Goal: Browse casually

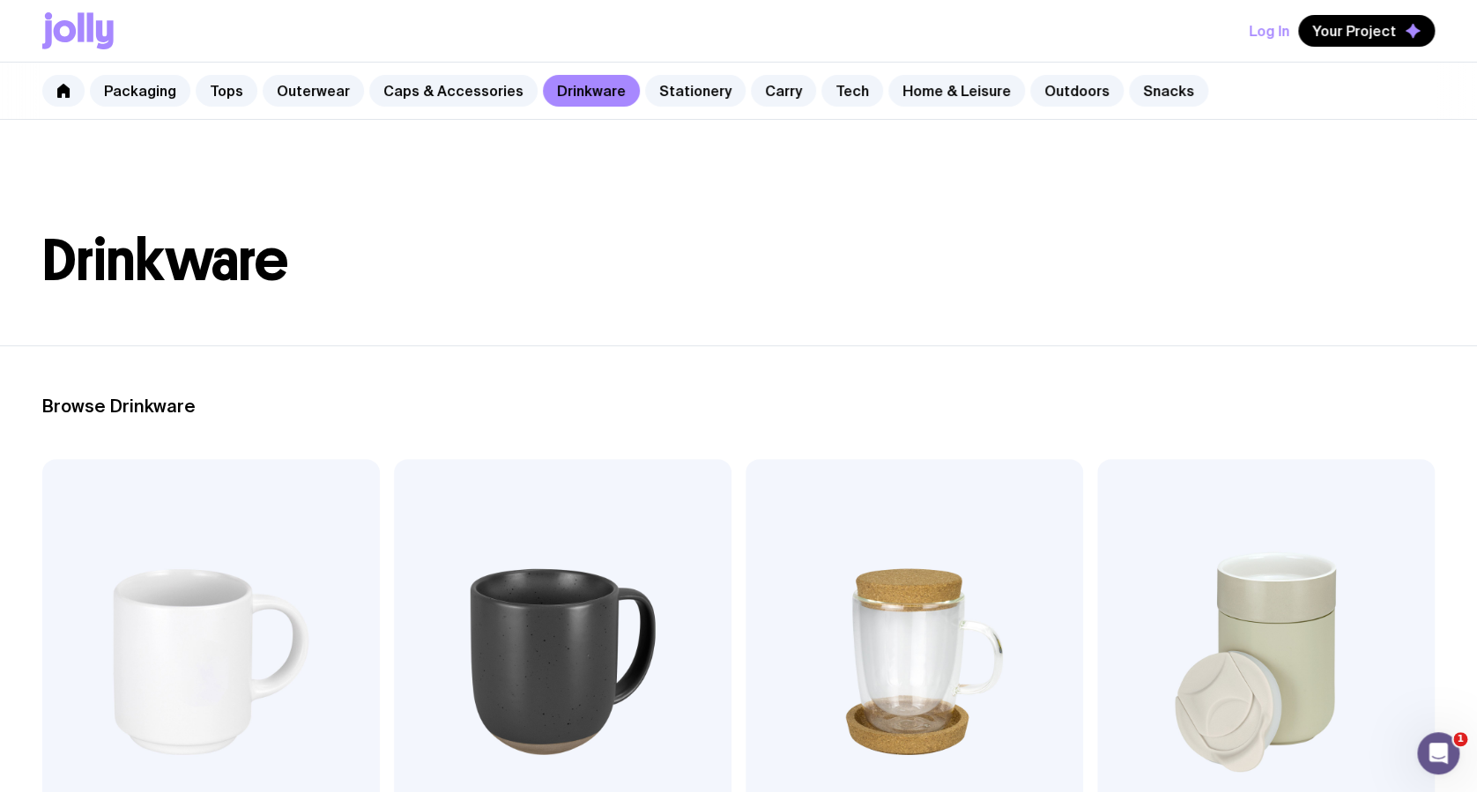
click at [822, 97] on link "Tech" at bounding box center [852, 91] width 62 height 32
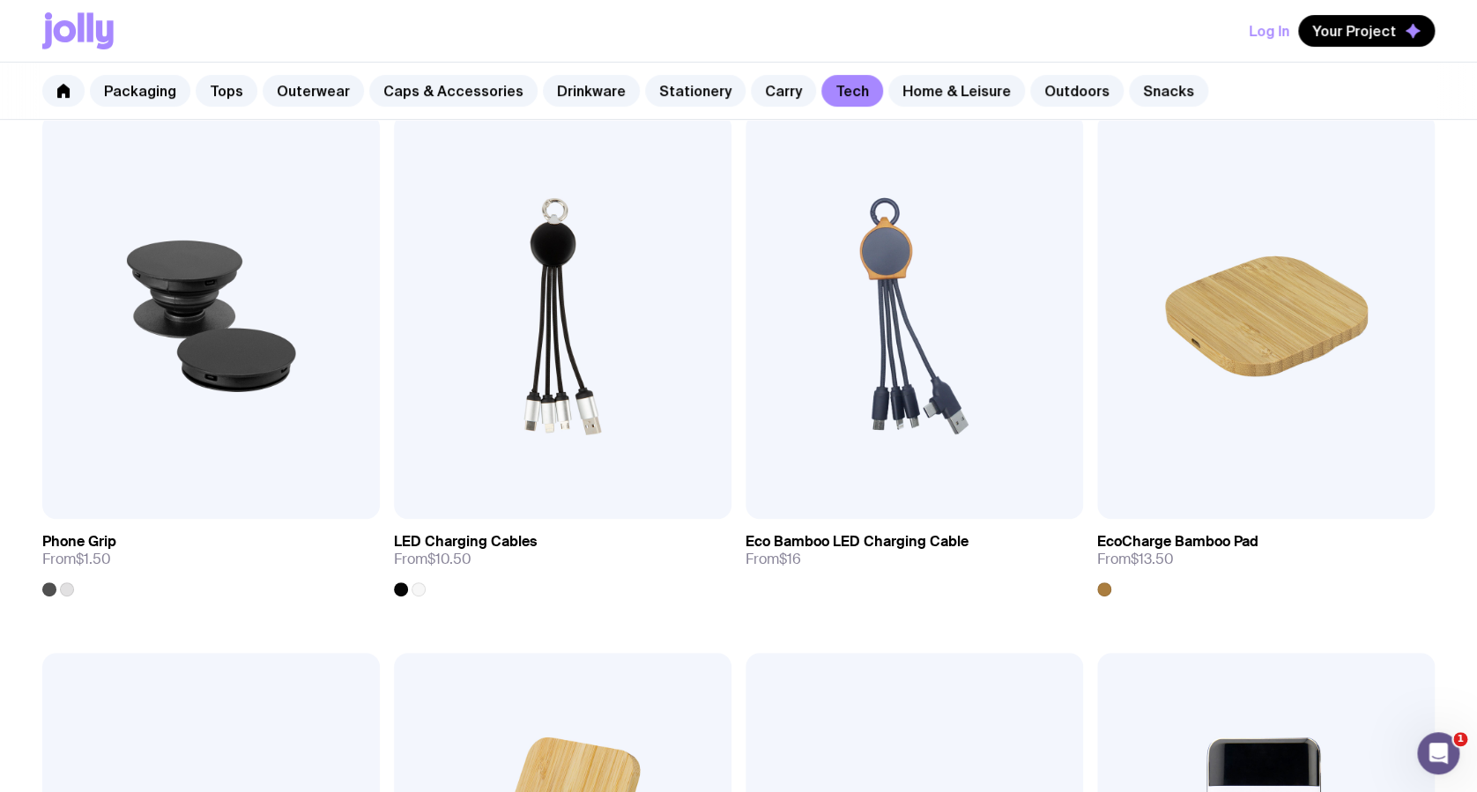
scroll to position [352, 0]
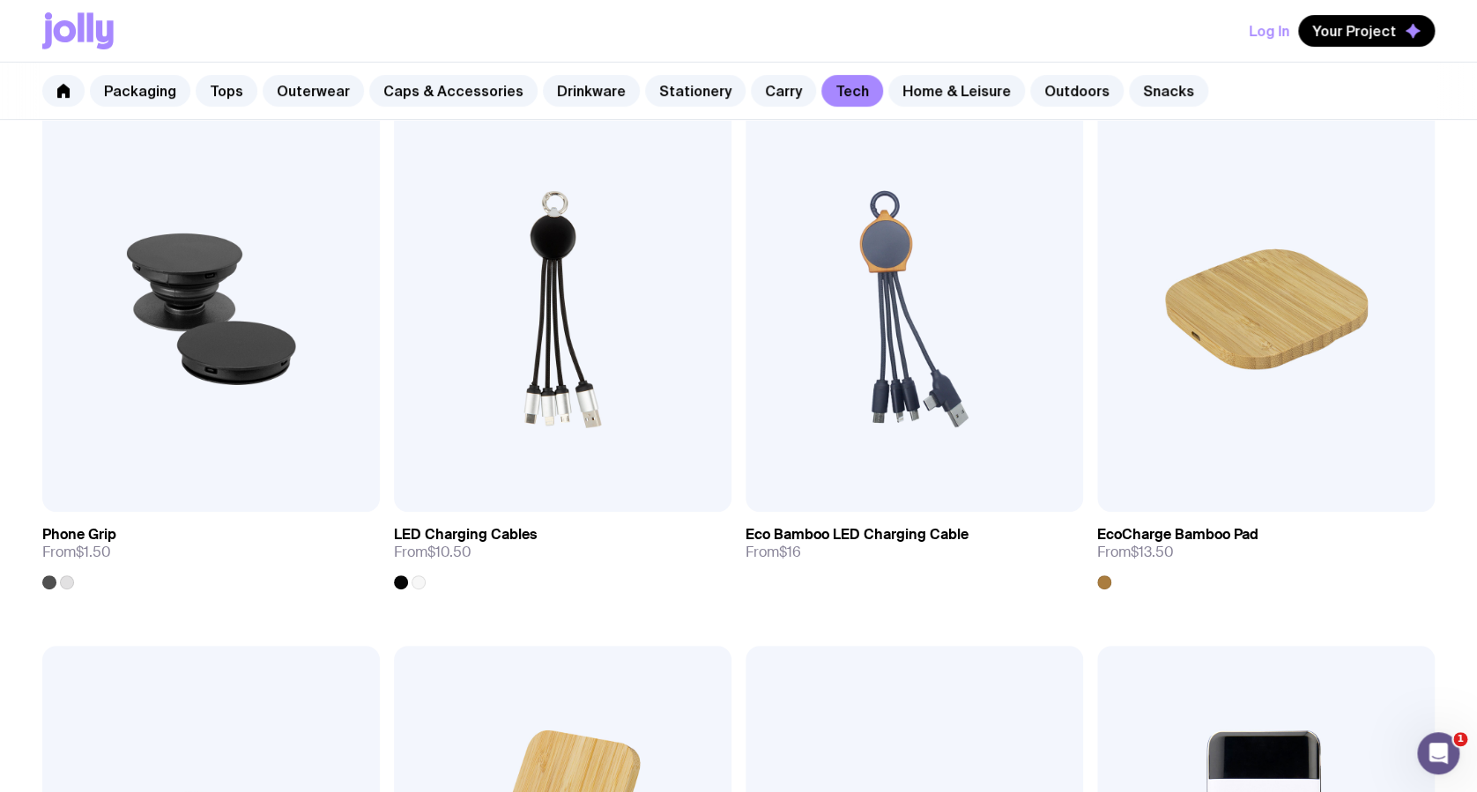
drag, startPoint x: 1243, startPoint y: 316, endPoint x: 1202, endPoint y: 272, distance: 60.5
click at [1202, 272] on img at bounding box center [1266, 309] width 338 height 405
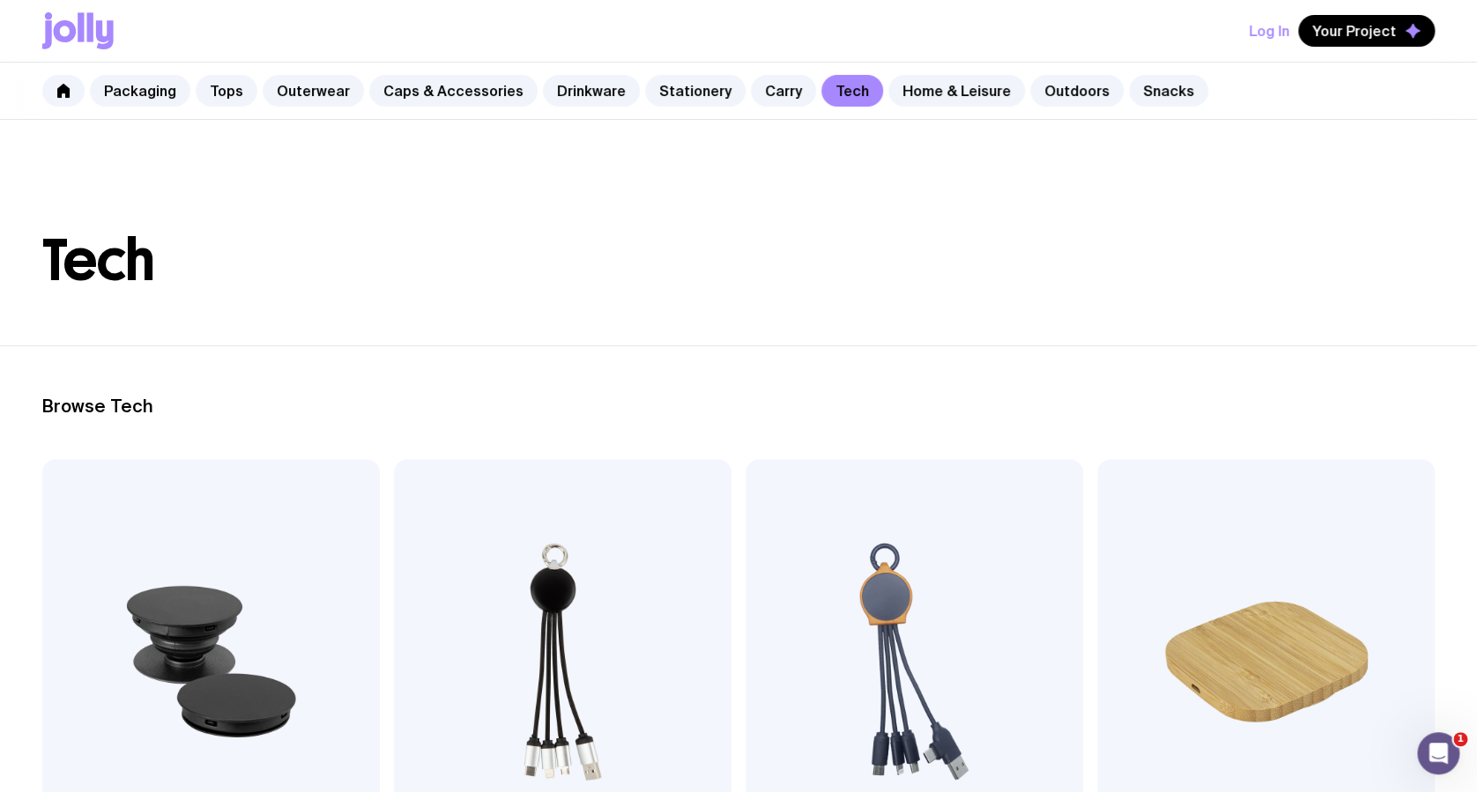
click at [911, 94] on link "Home & Leisure" at bounding box center [956, 91] width 137 height 32
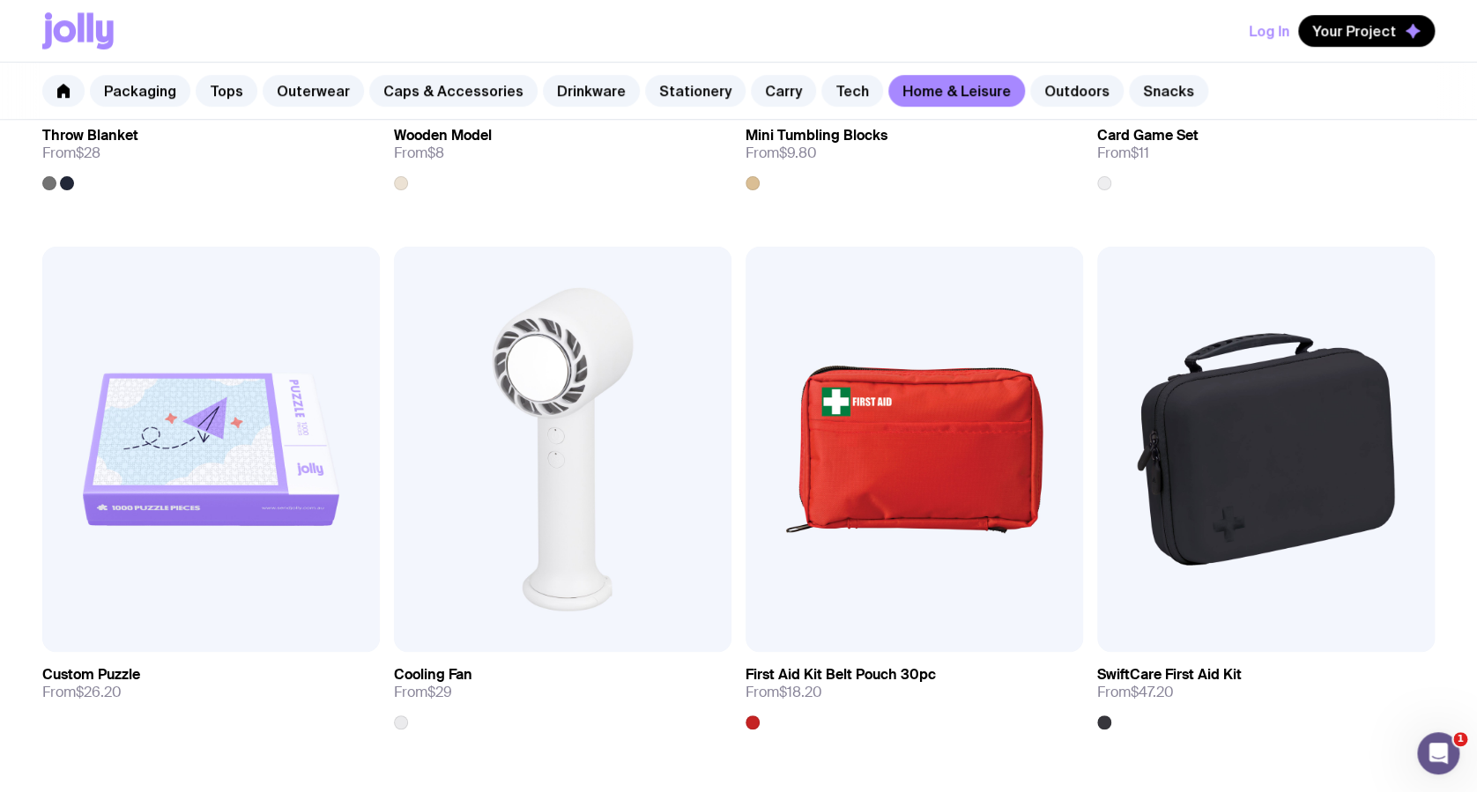
scroll to position [4220, 0]
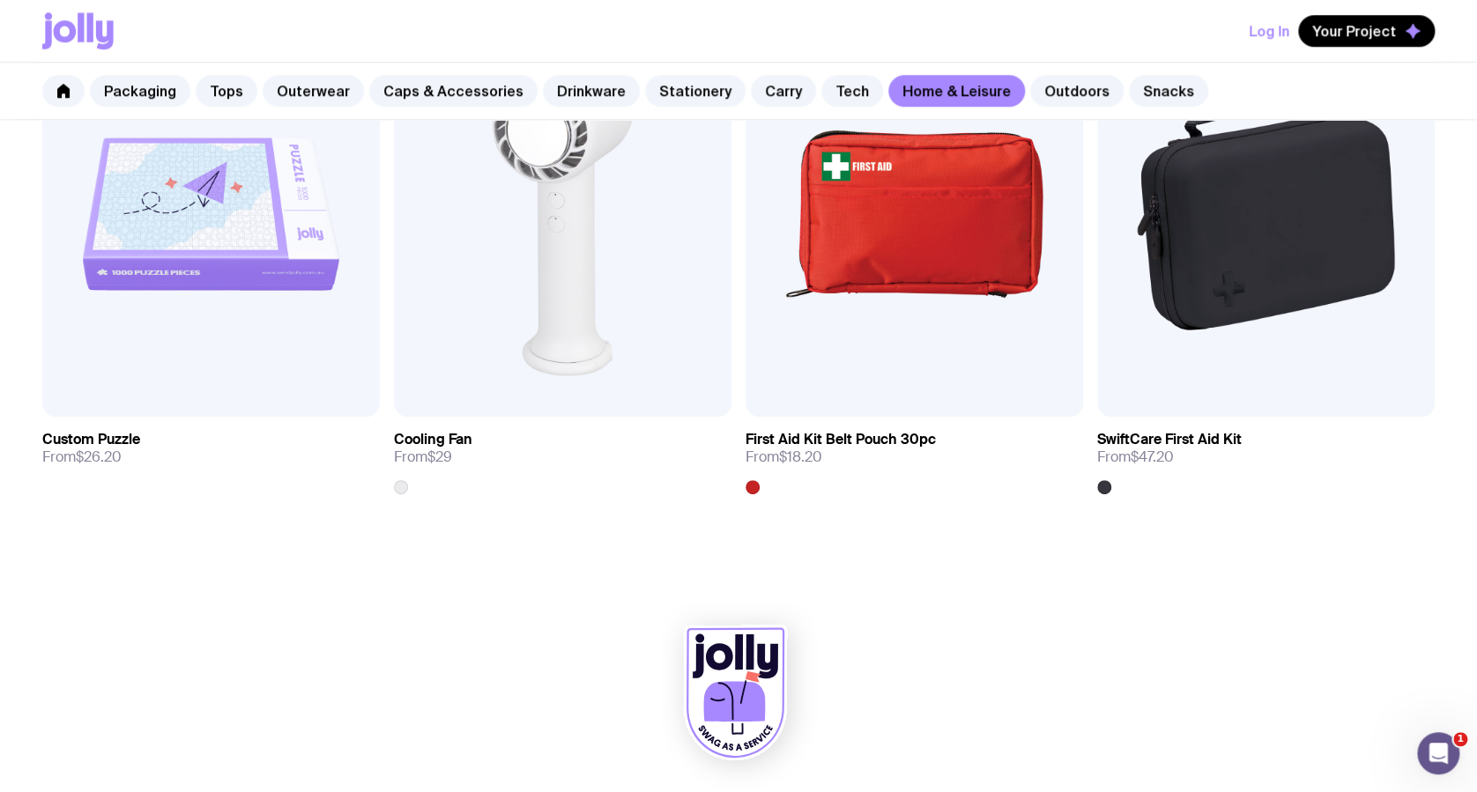
click at [1031, 90] on link "Outdoors" at bounding box center [1076, 91] width 93 height 32
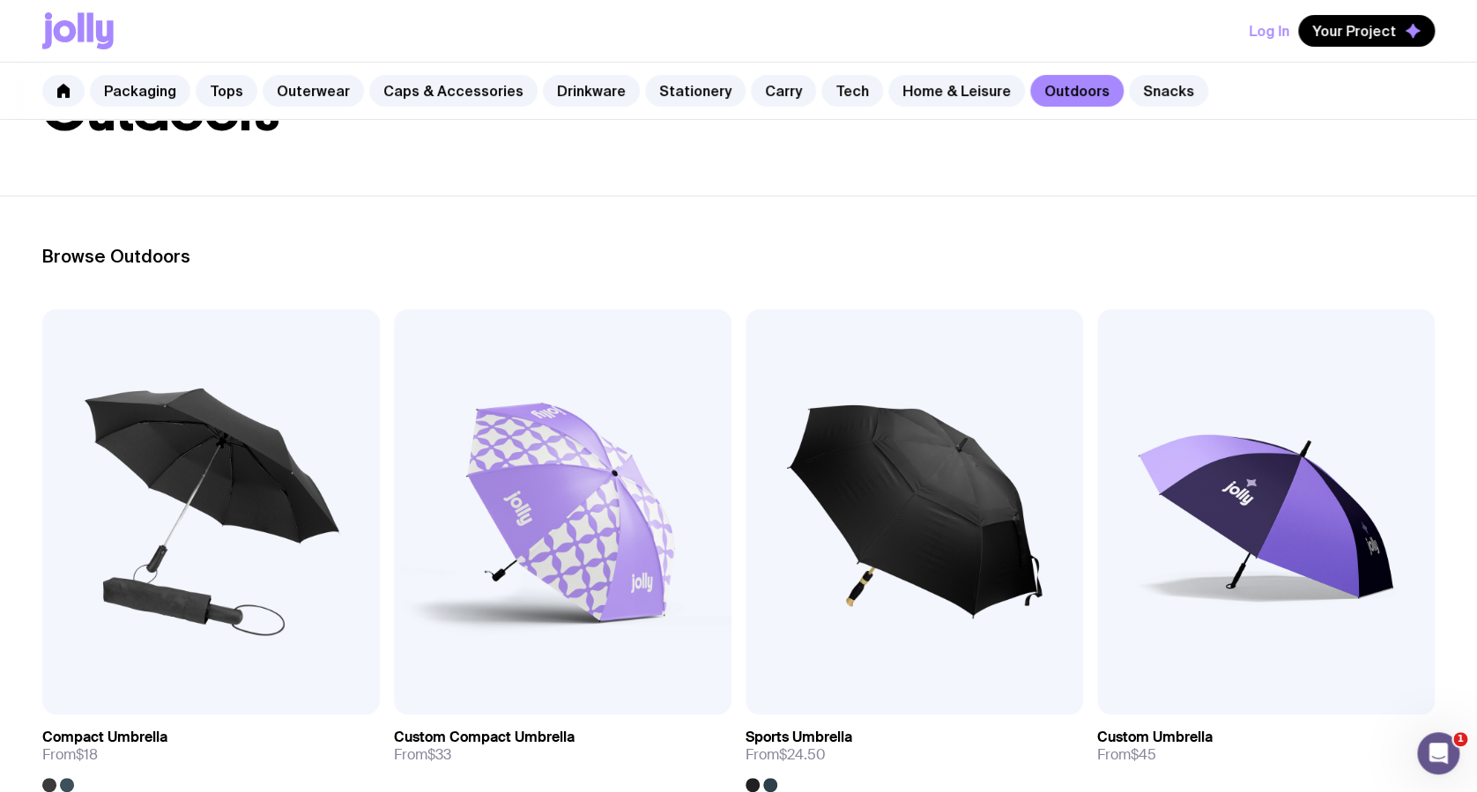
scroll to position [234, 0]
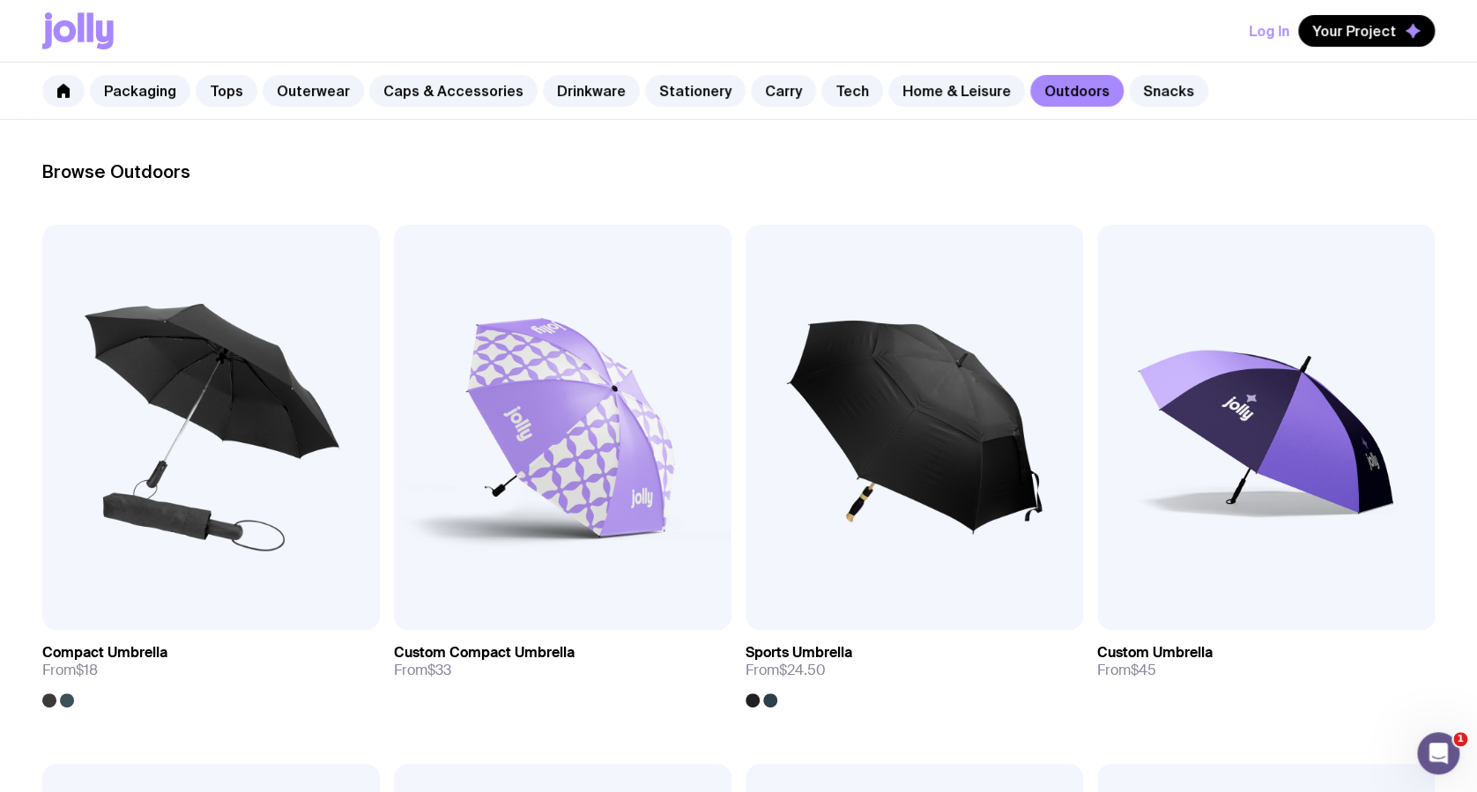
click at [1129, 87] on link "Snacks" at bounding box center [1168, 91] width 79 height 32
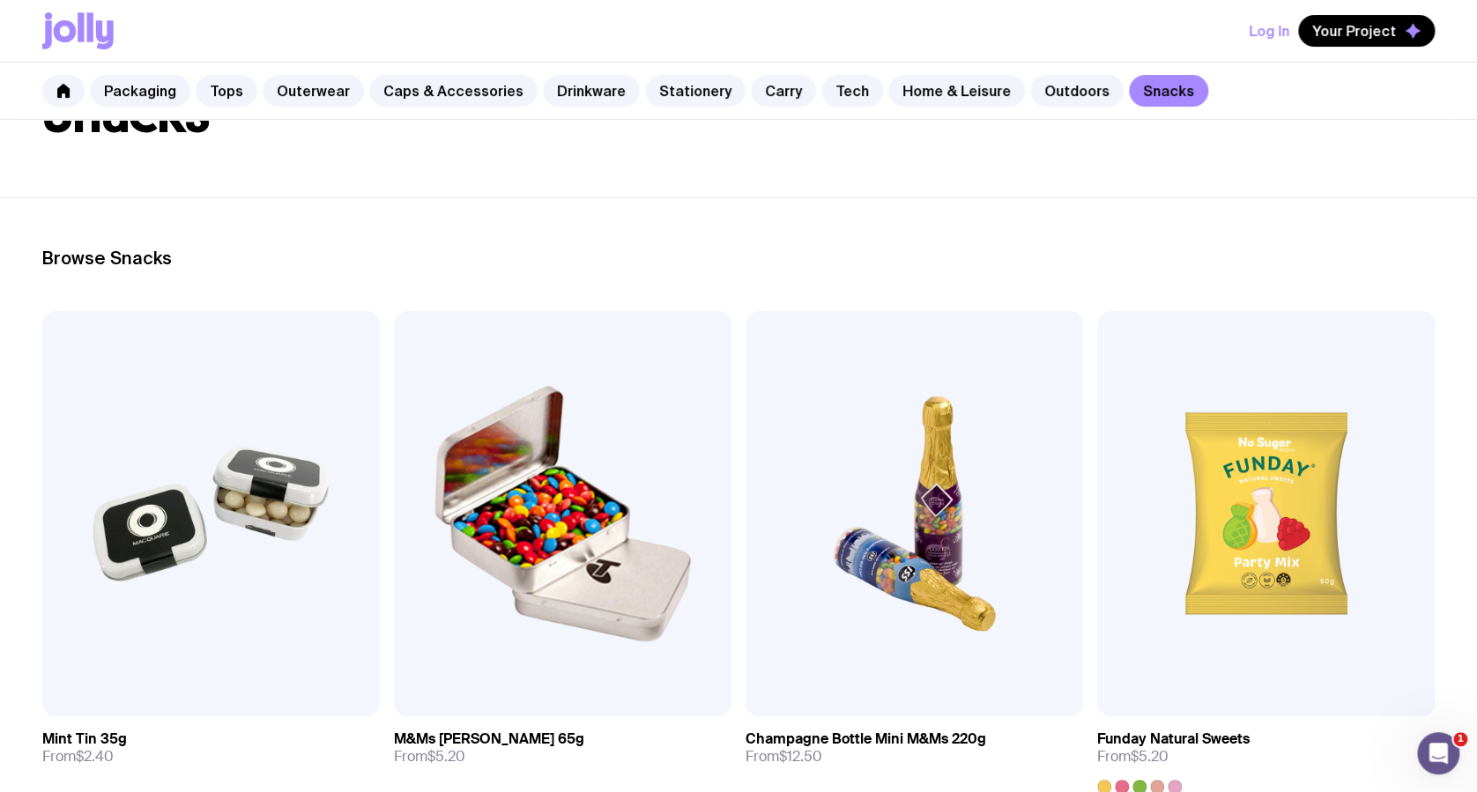
scroll to position [116, 0]
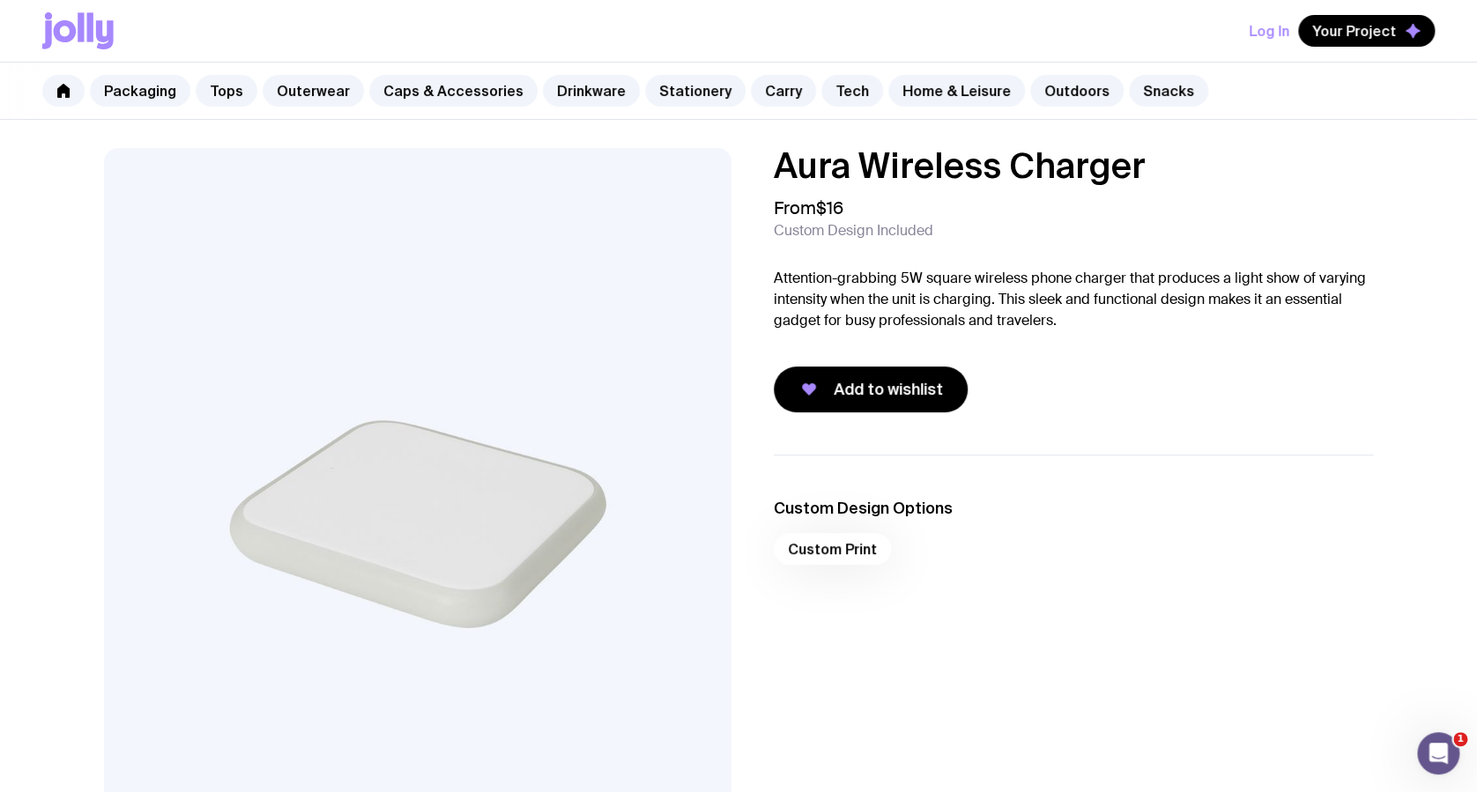
click at [831, 225] on span "Custom Design Included" at bounding box center [854, 231] width 160 height 18
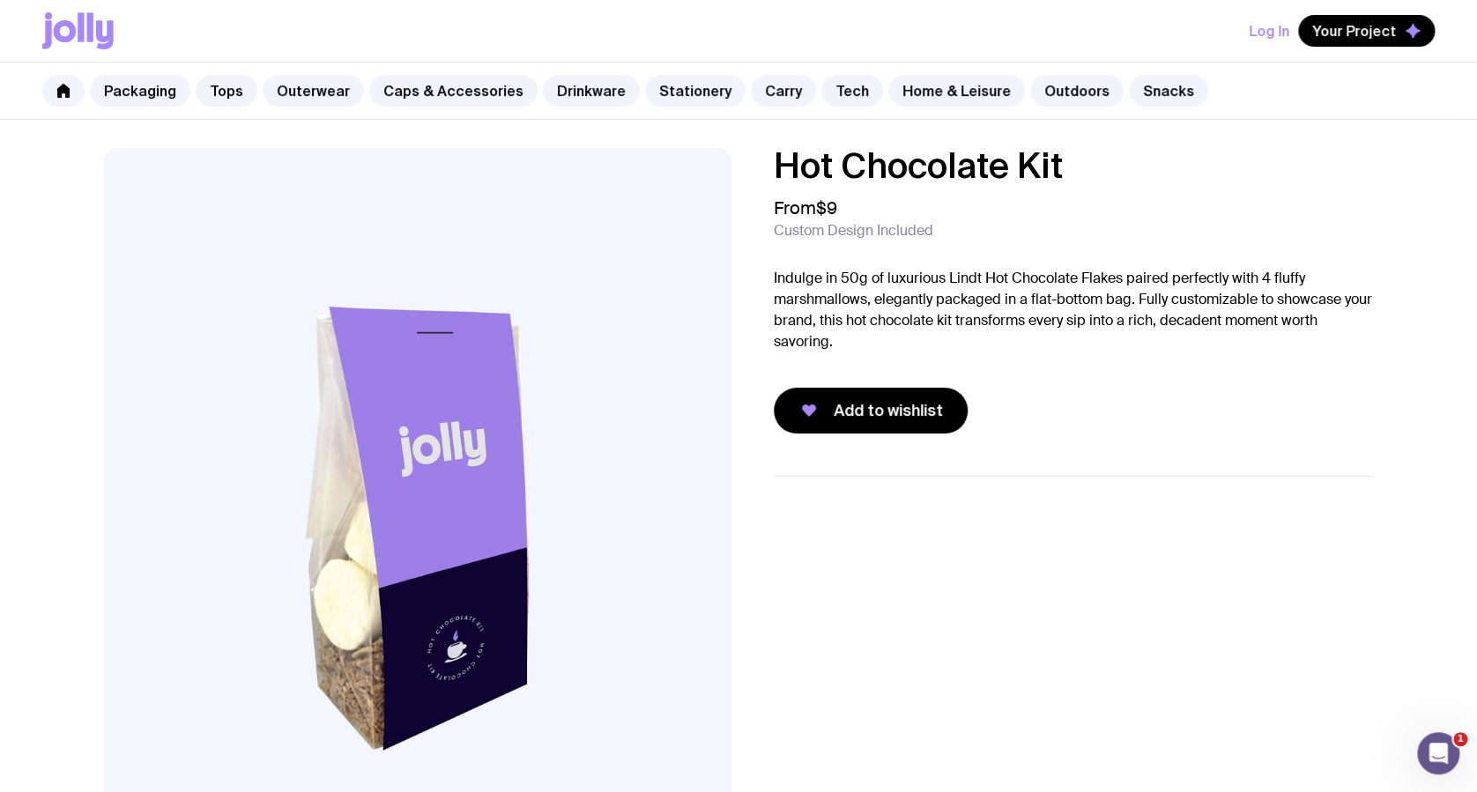
click at [751, 78] on link "Carry" at bounding box center [783, 91] width 65 height 32
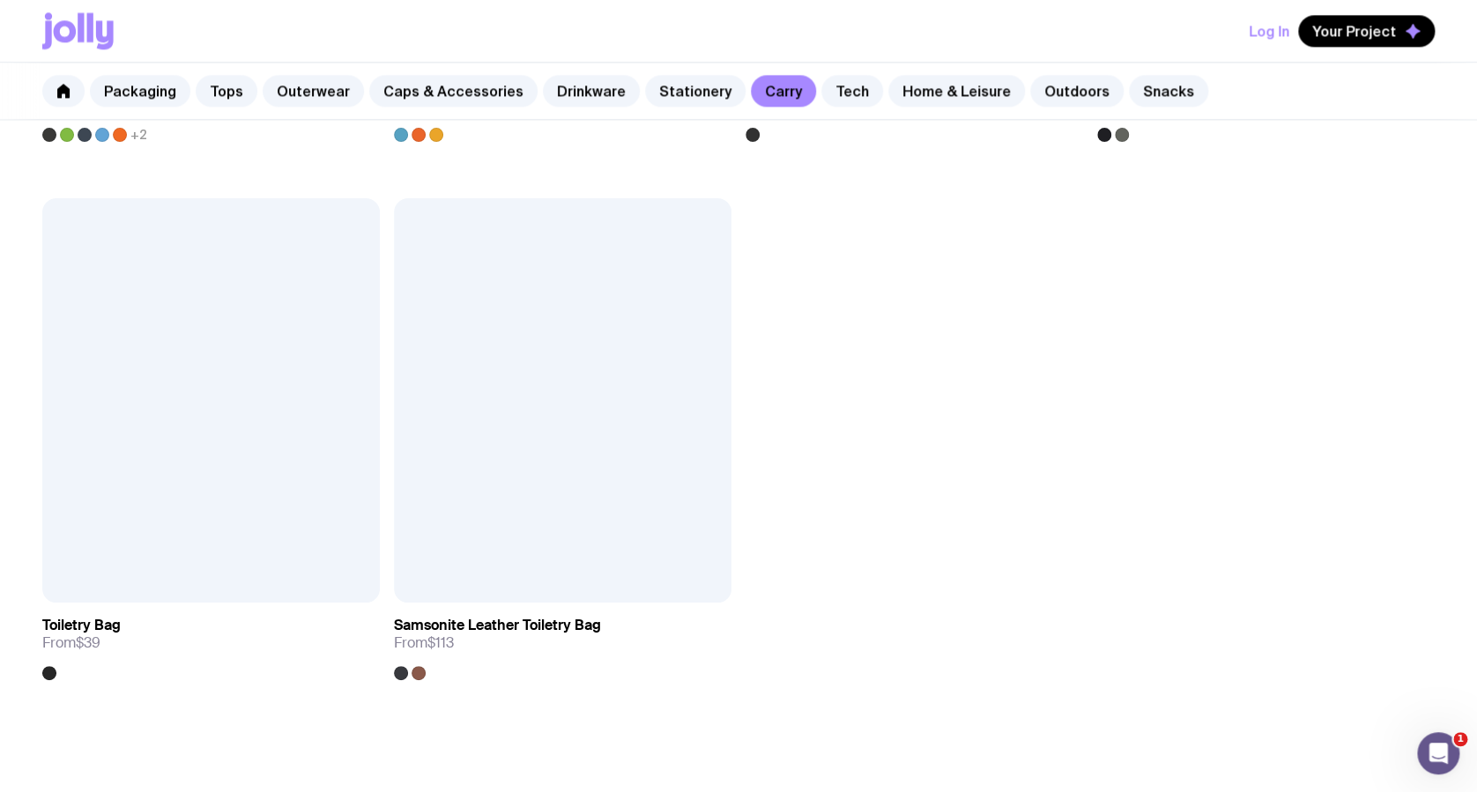
scroll to position [4524, 0]
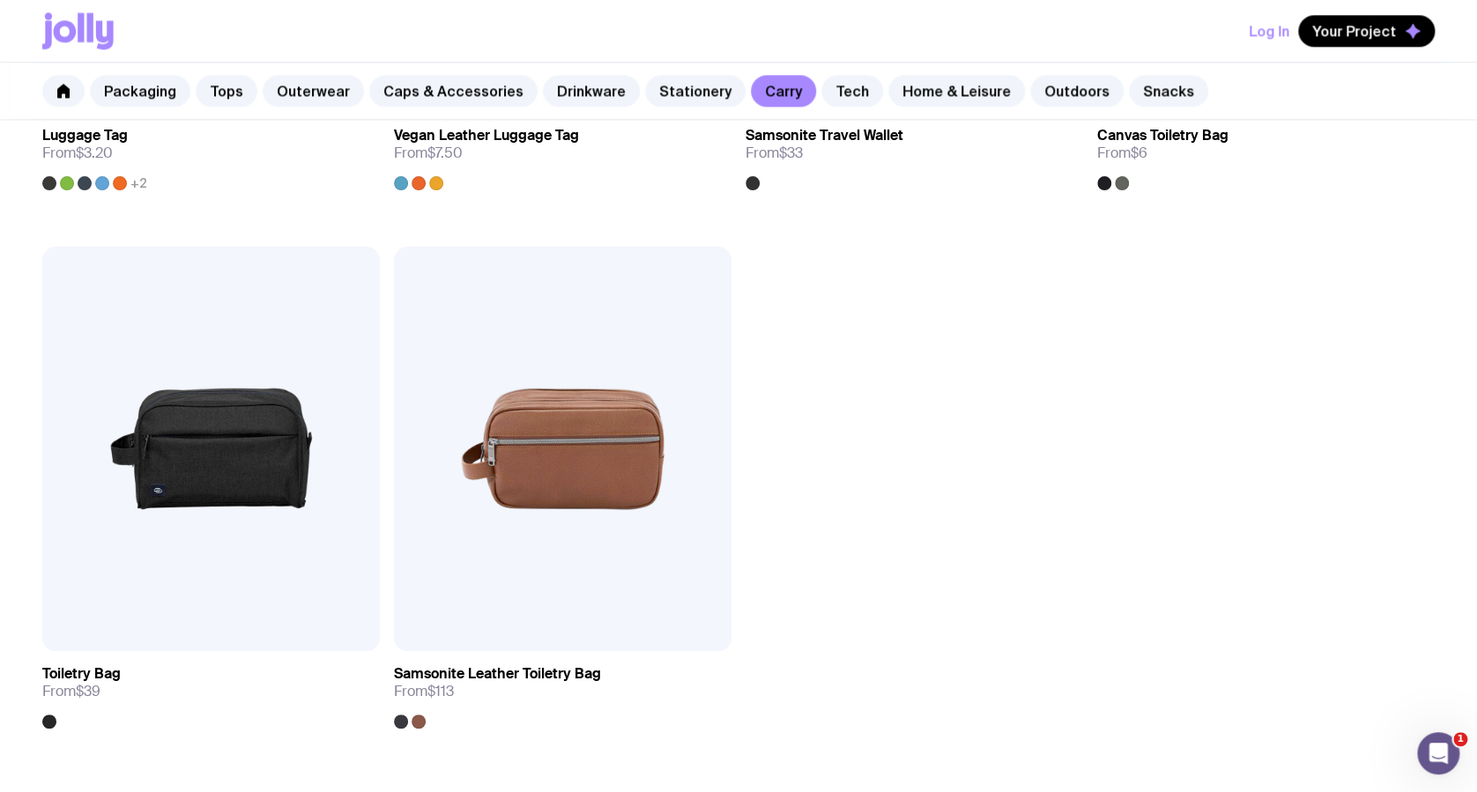
click at [645, 99] on link "Stationery" at bounding box center [695, 91] width 100 height 32
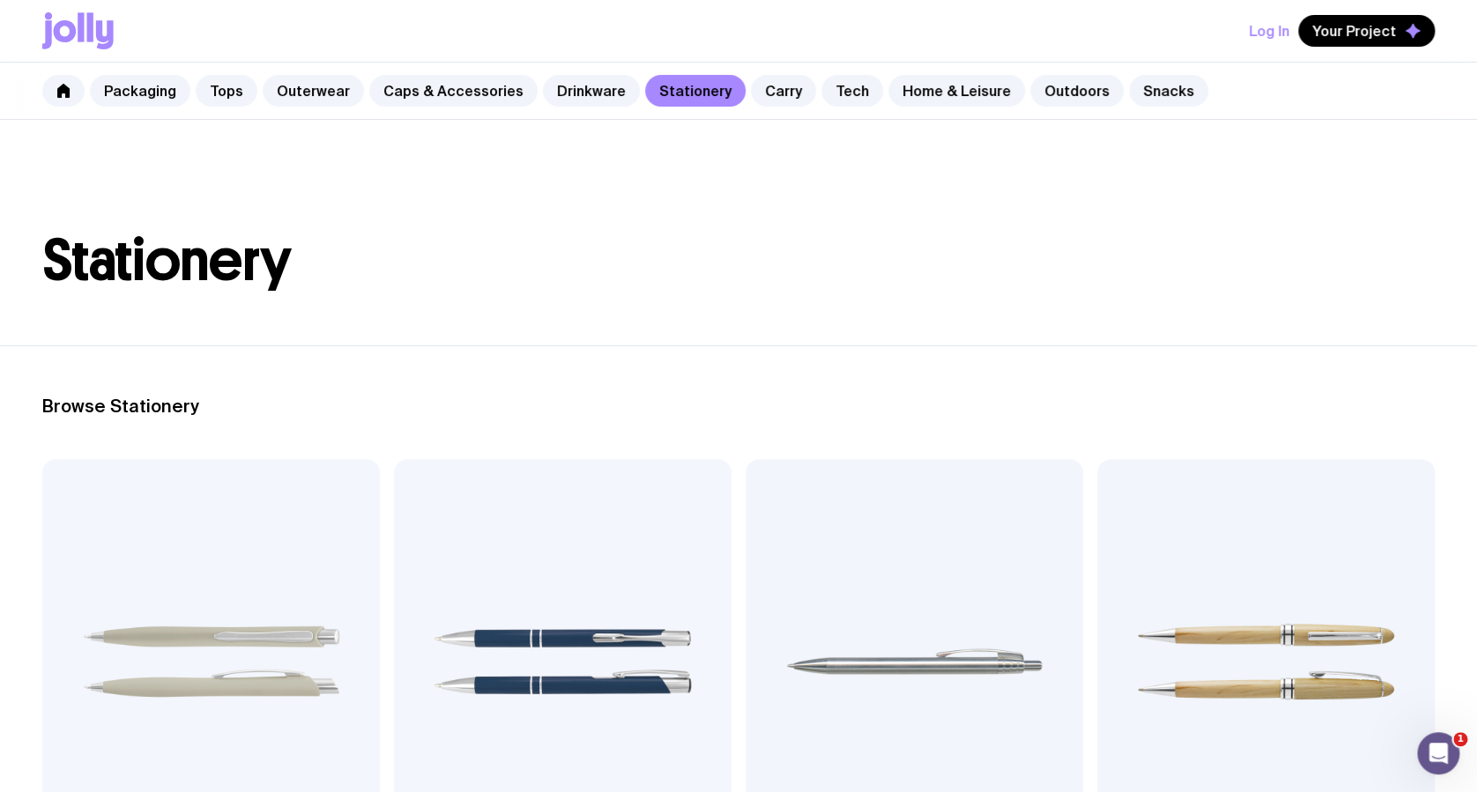
click at [609, 102] on link "Drinkware" at bounding box center [591, 91] width 97 height 32
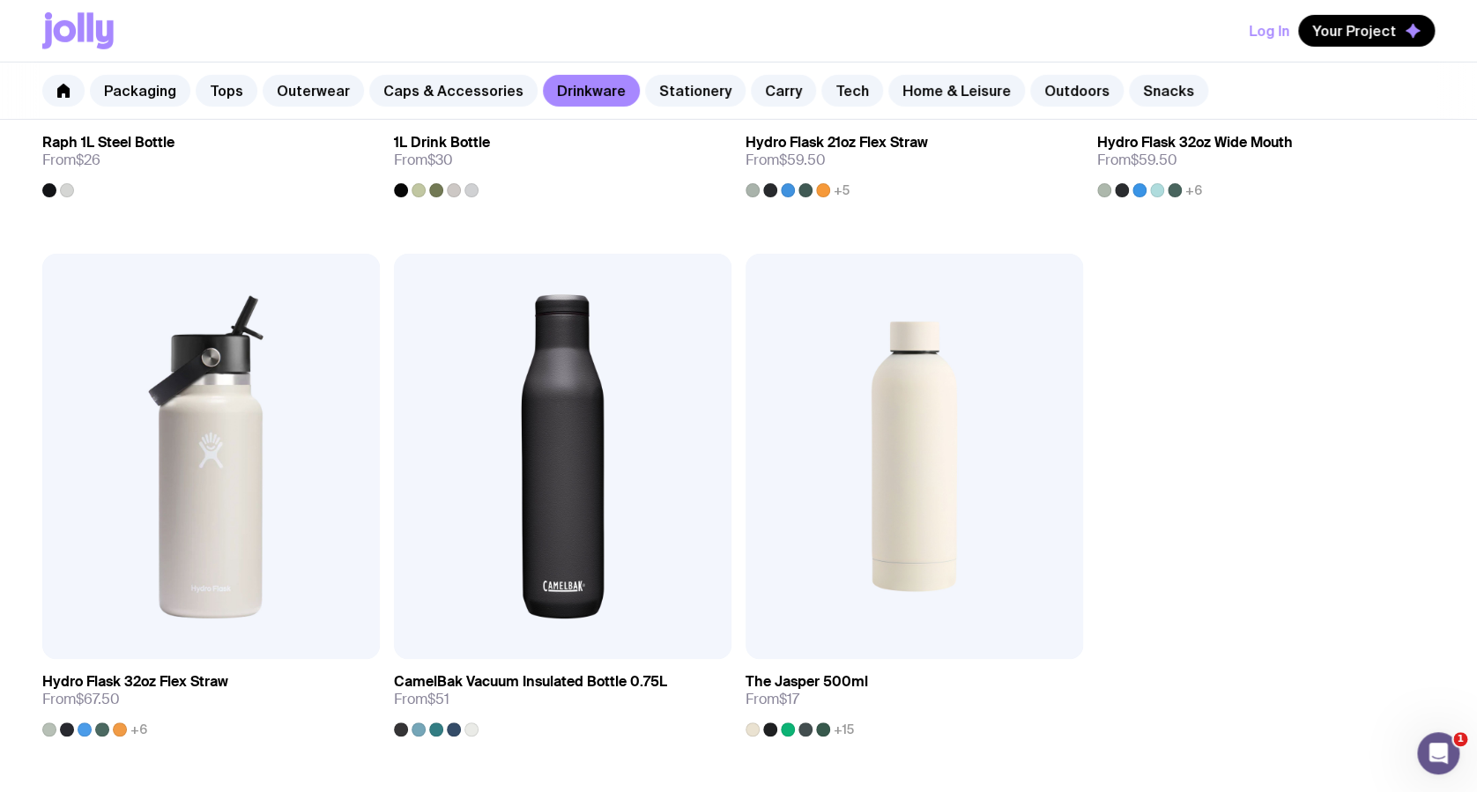
scroll to position [2937, 0]
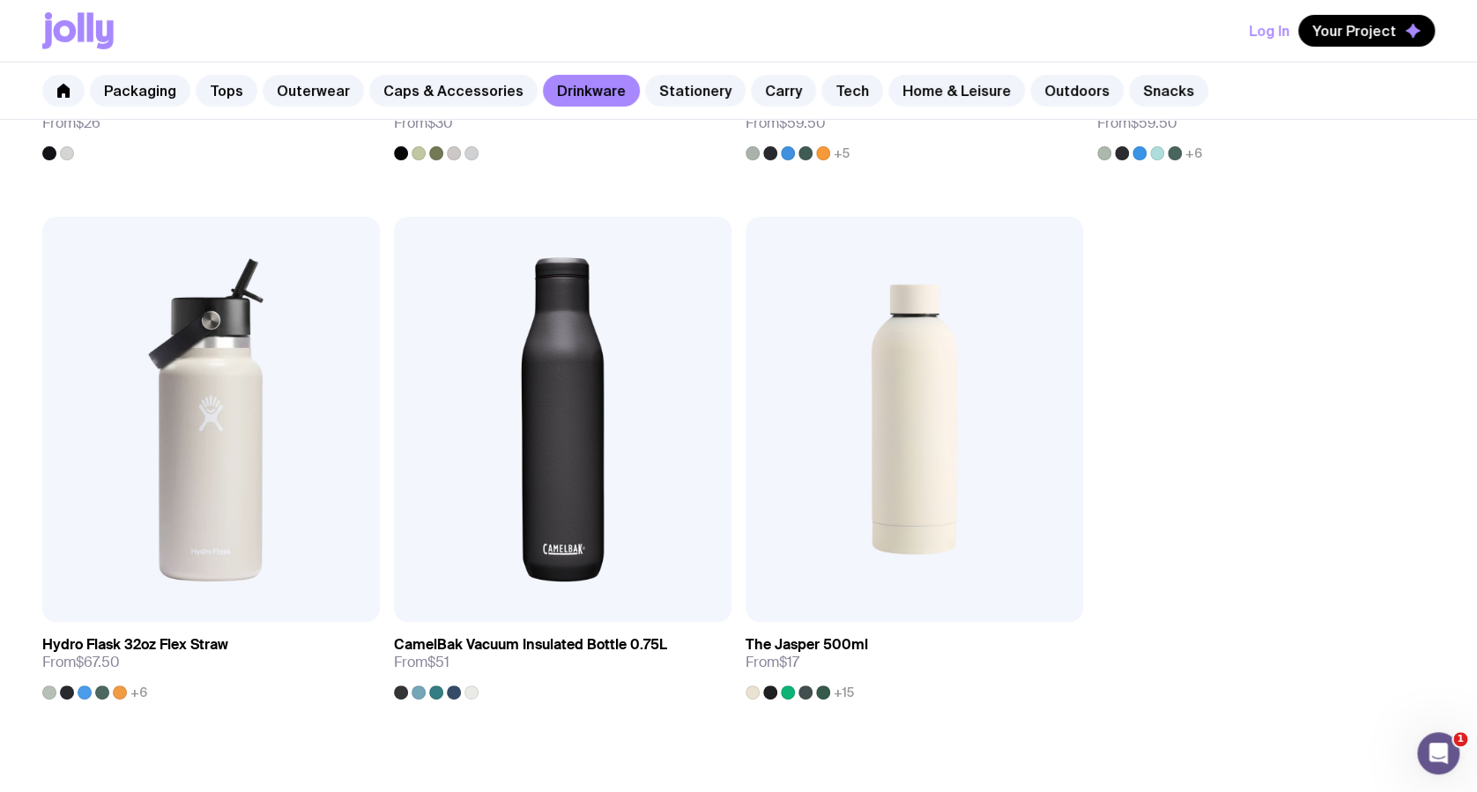
click at [454, 90] on link "Caps & Accessories" at bounding box center [453, 91] width 168 height 32
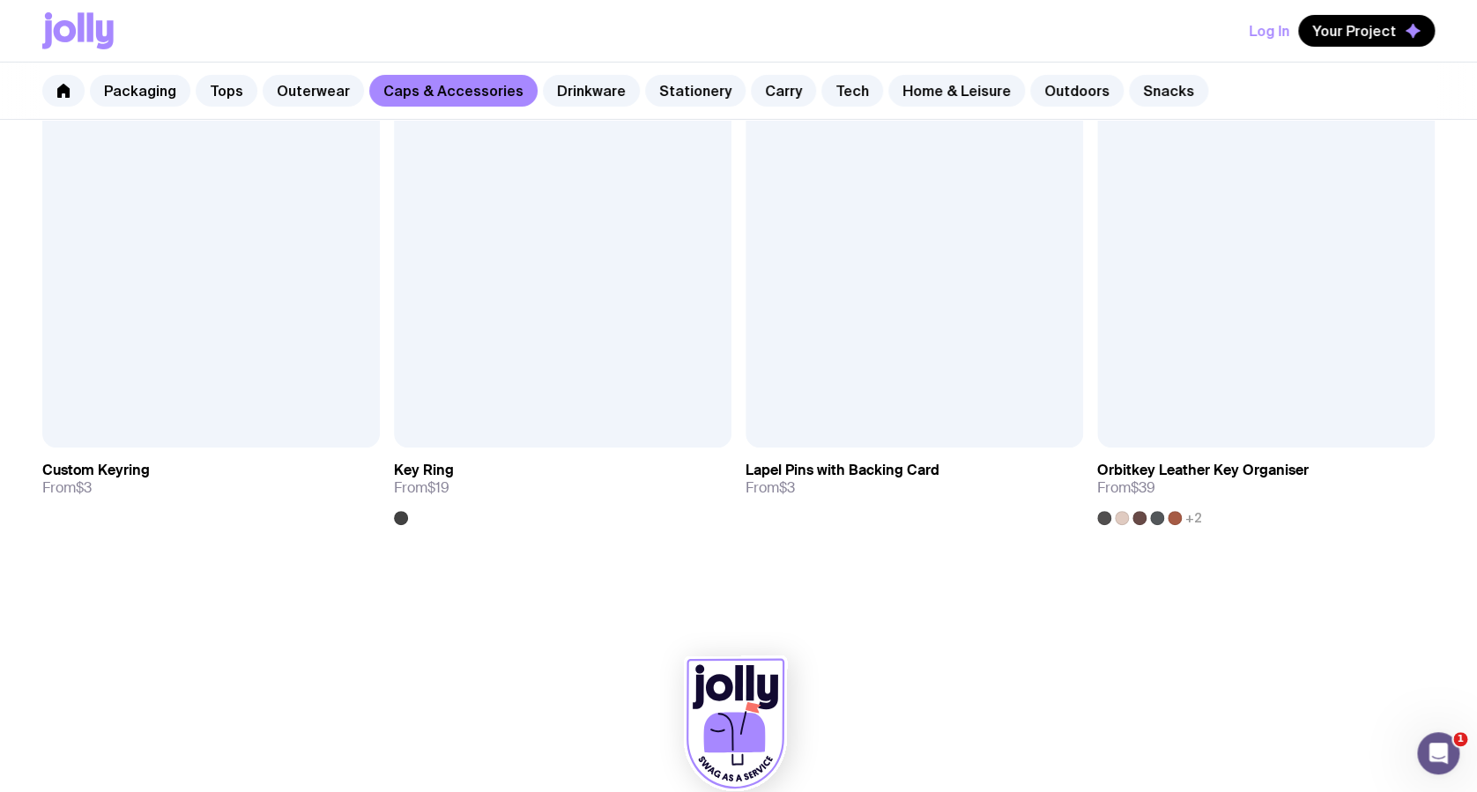
scroll to position [3143, 0]
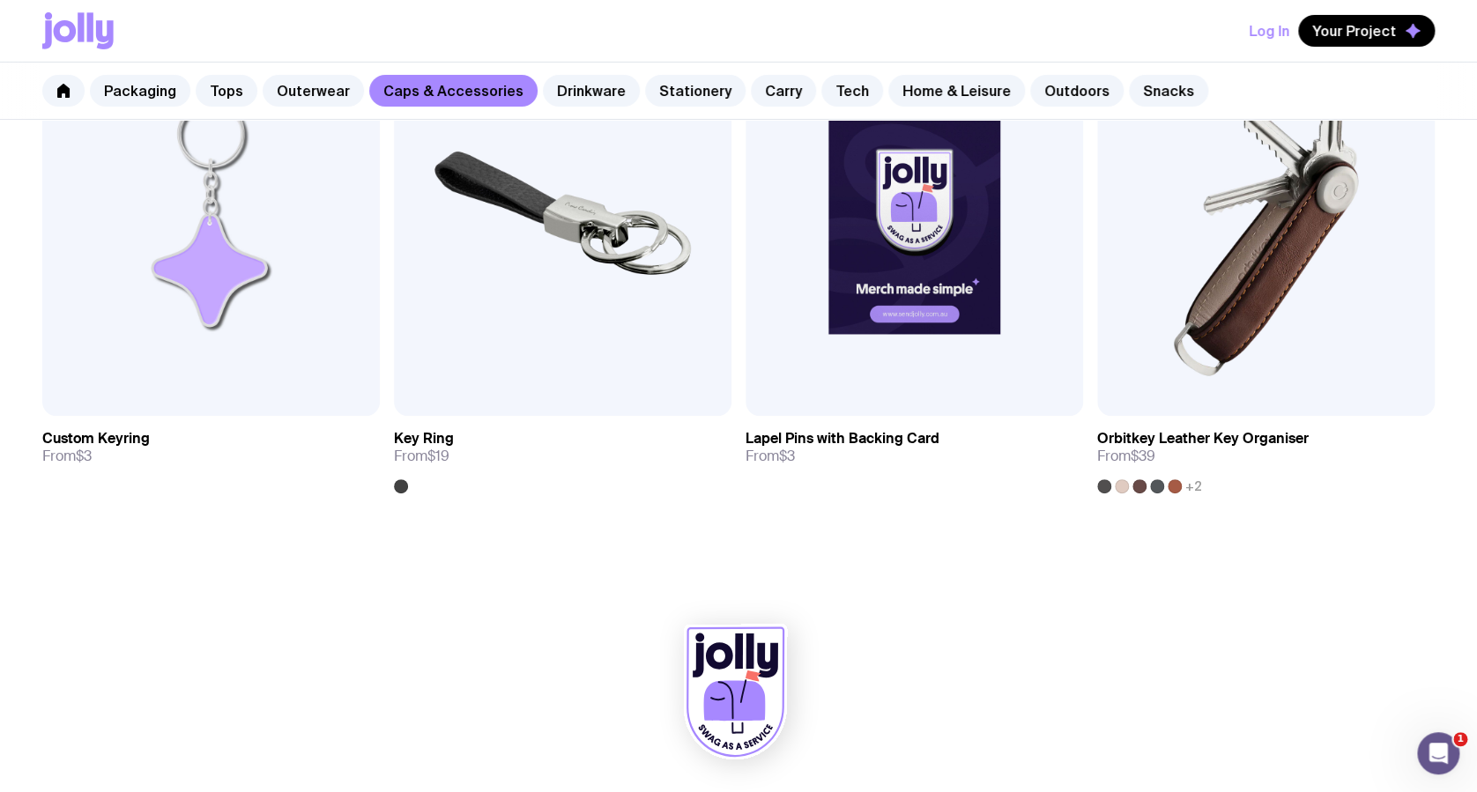
click at [295, 91] on link "Outerwear" at bounding box center [313, 91] width 101 height 32
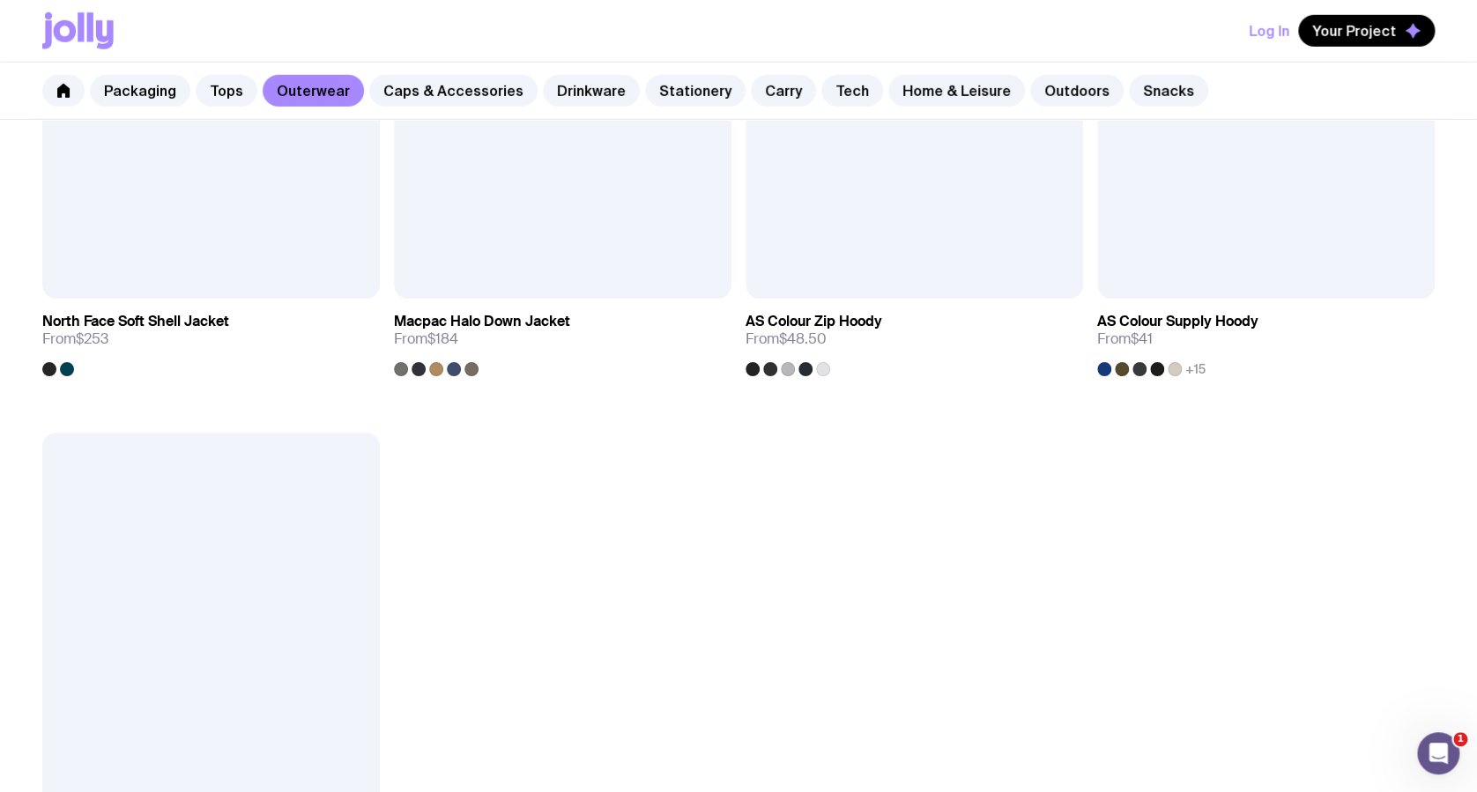
scroll to position [3143, 0]
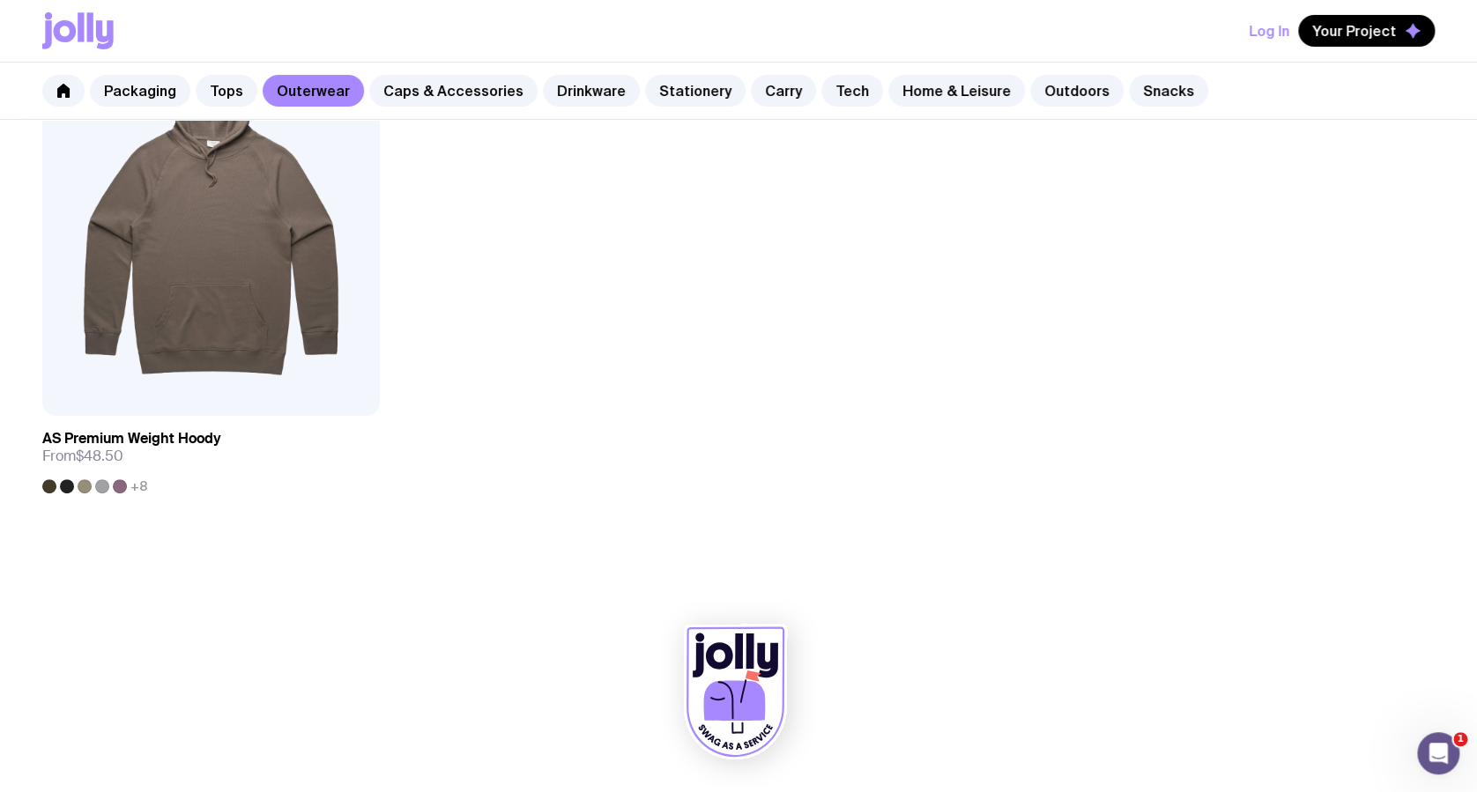
click at [899, 85] on link "Home & Leisure" at bounding box center [956, 91] width 137 height 32
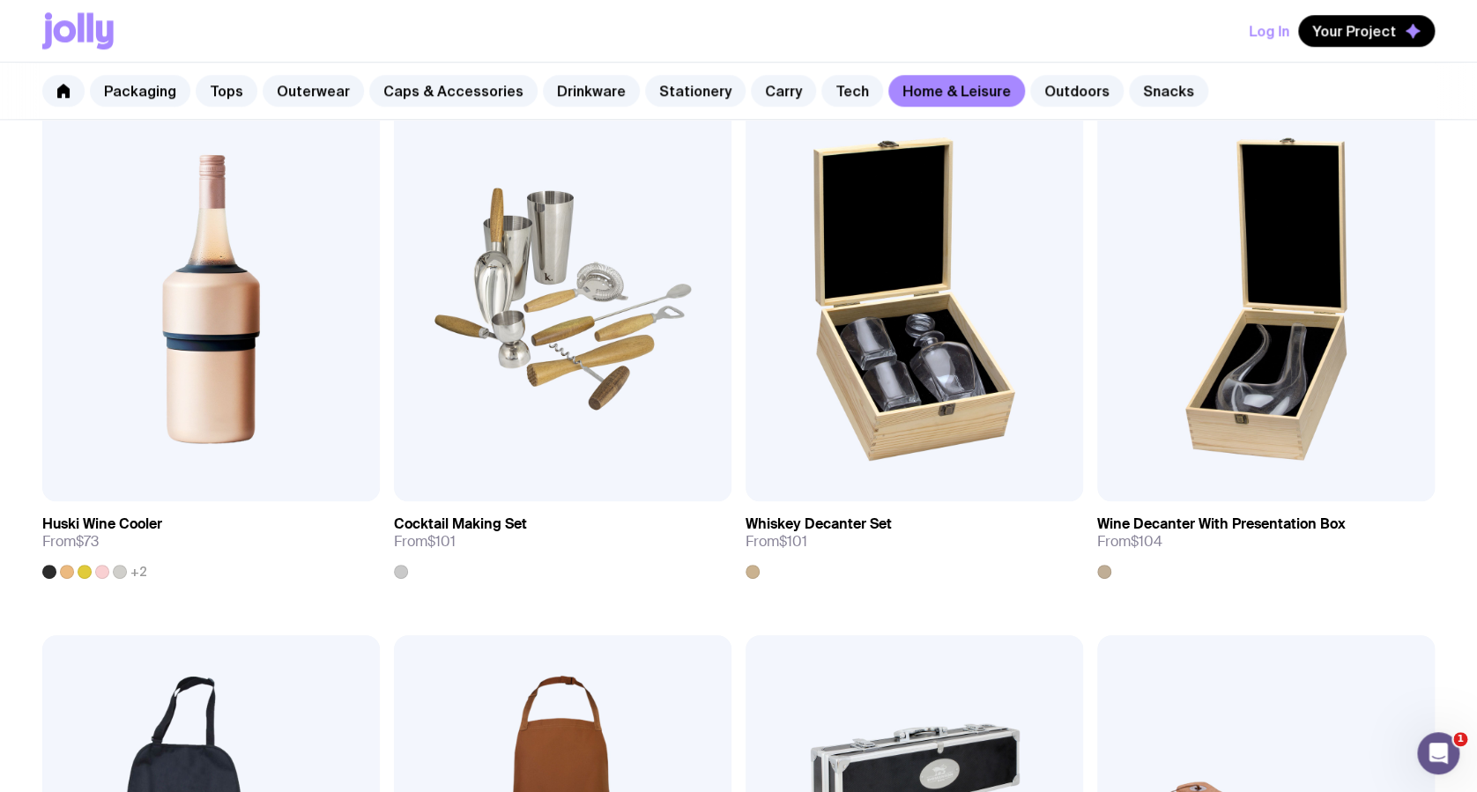
scroll to position [1057, 0]
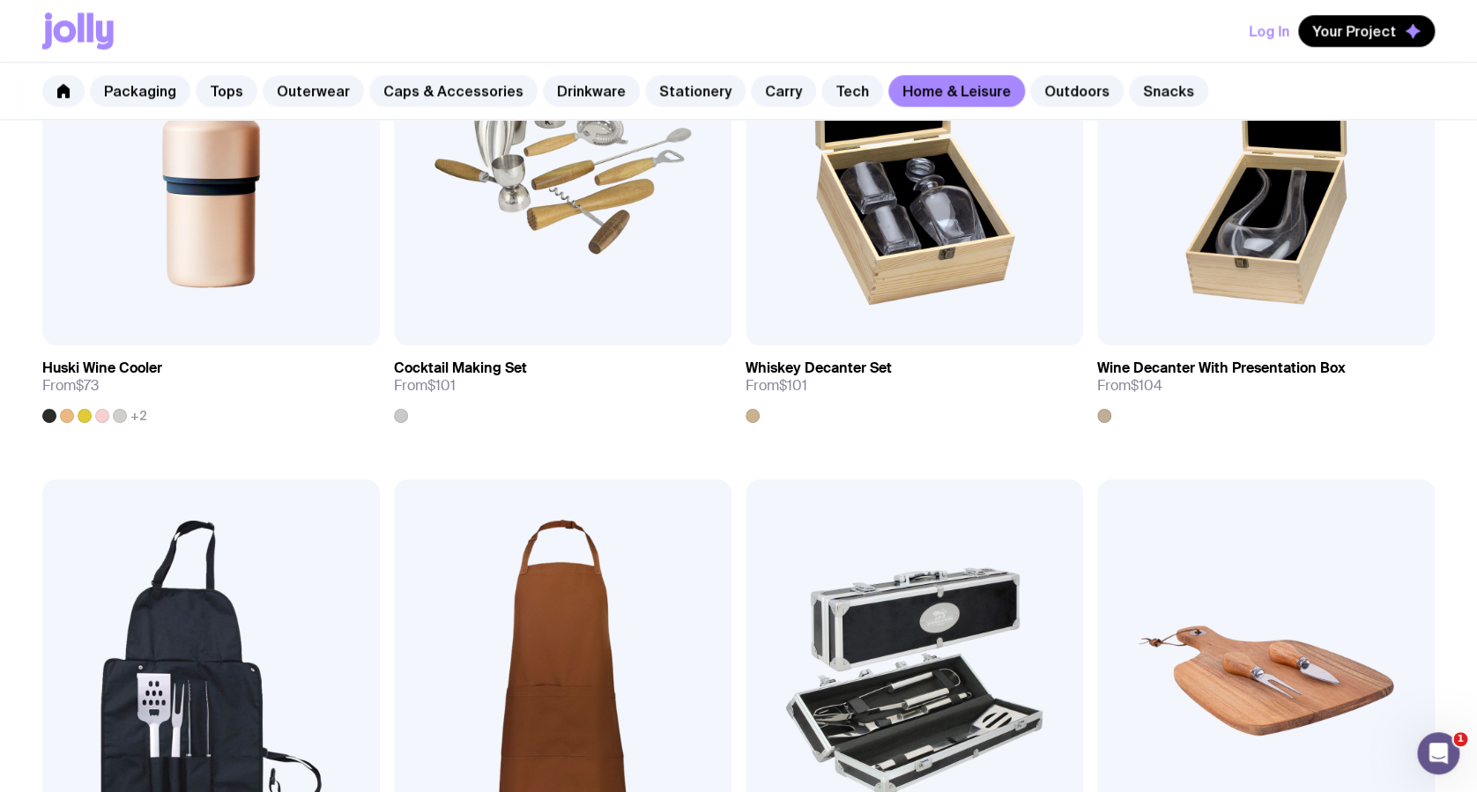
click at [326, 99] on link "Outerwear" at bounding box center [313, 91] width 101 height 32
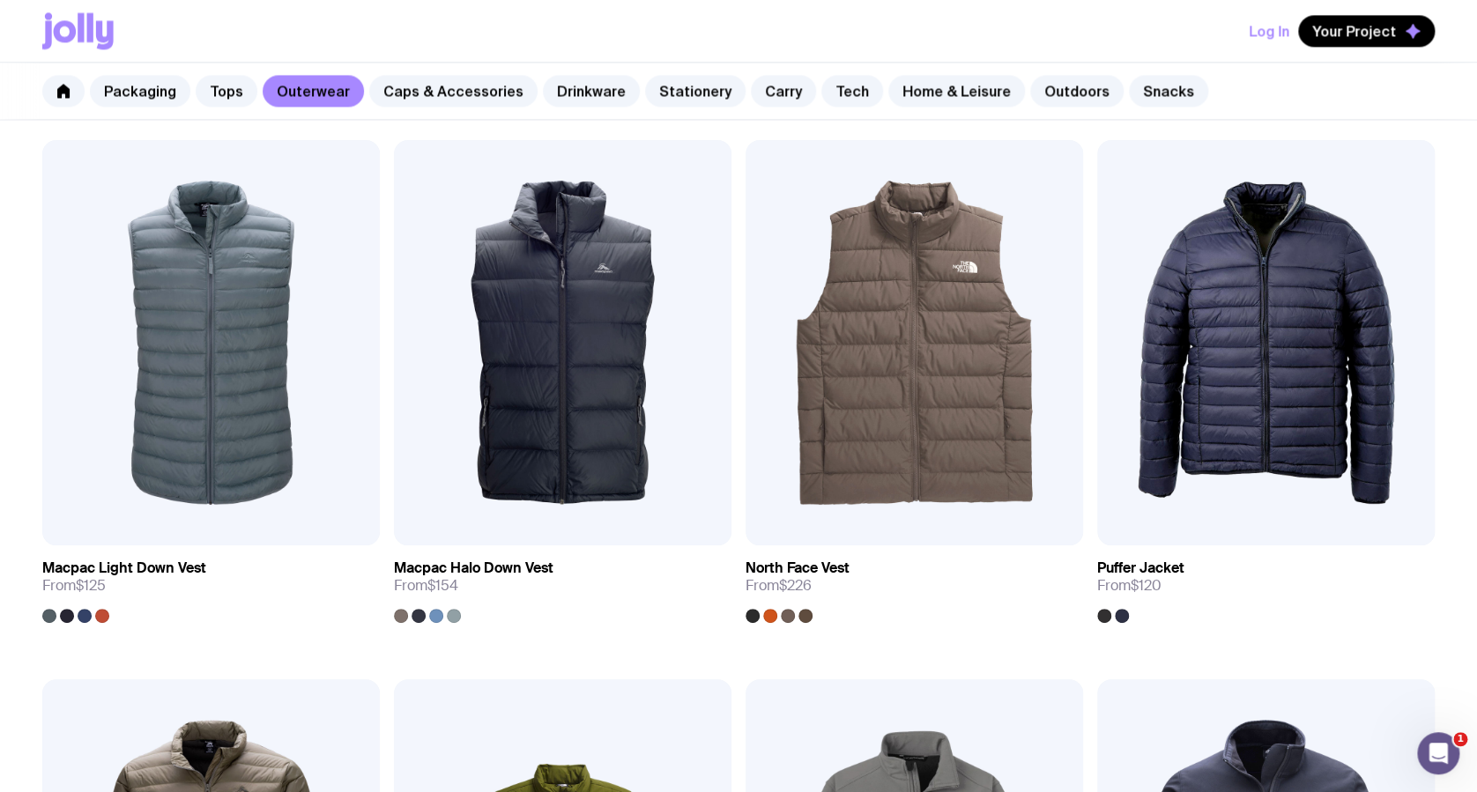
scroll to position [1292, 0]
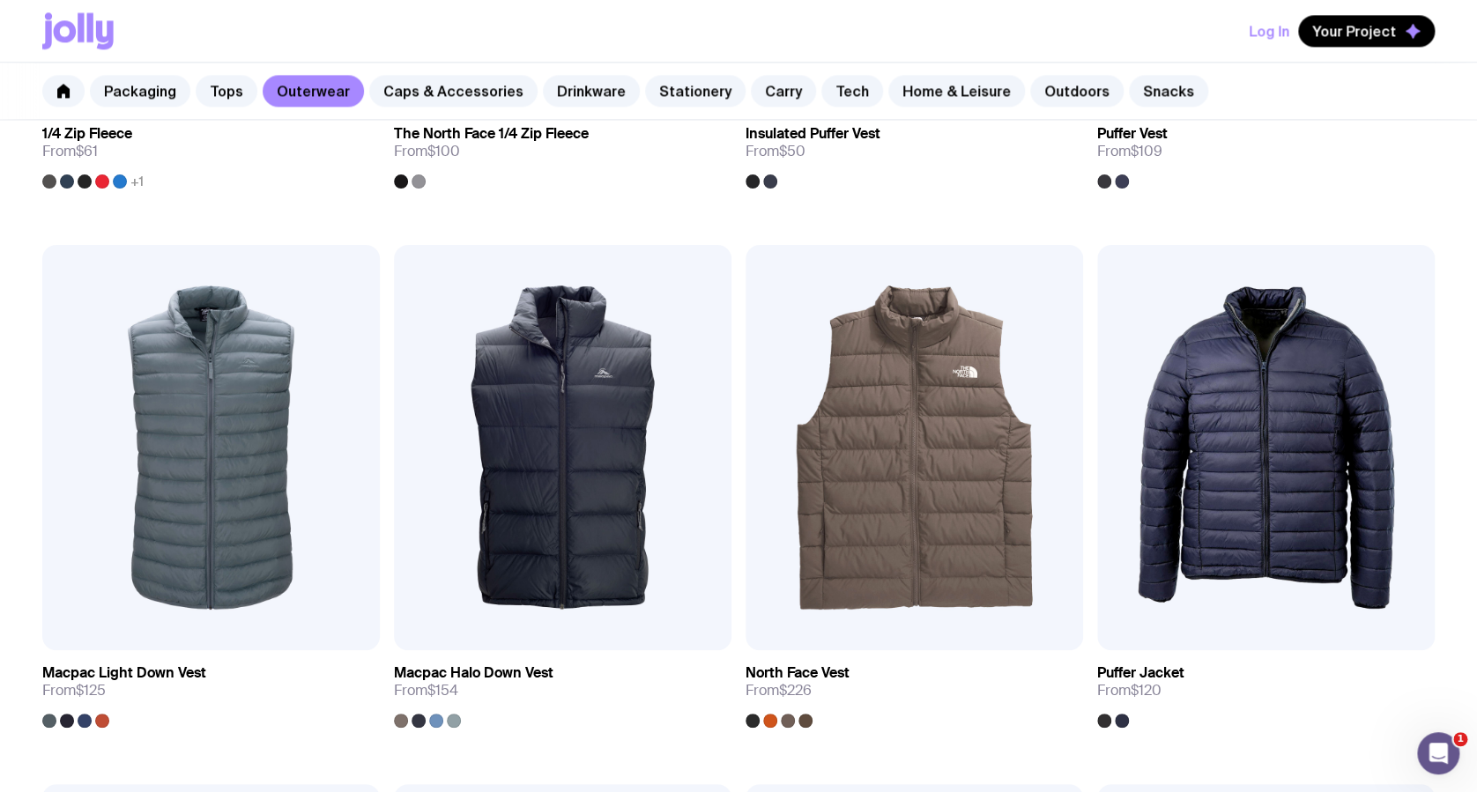
click at [399, 105] on link "Caps & Accessories" at bounding box center [453, 91] width 168 height 32
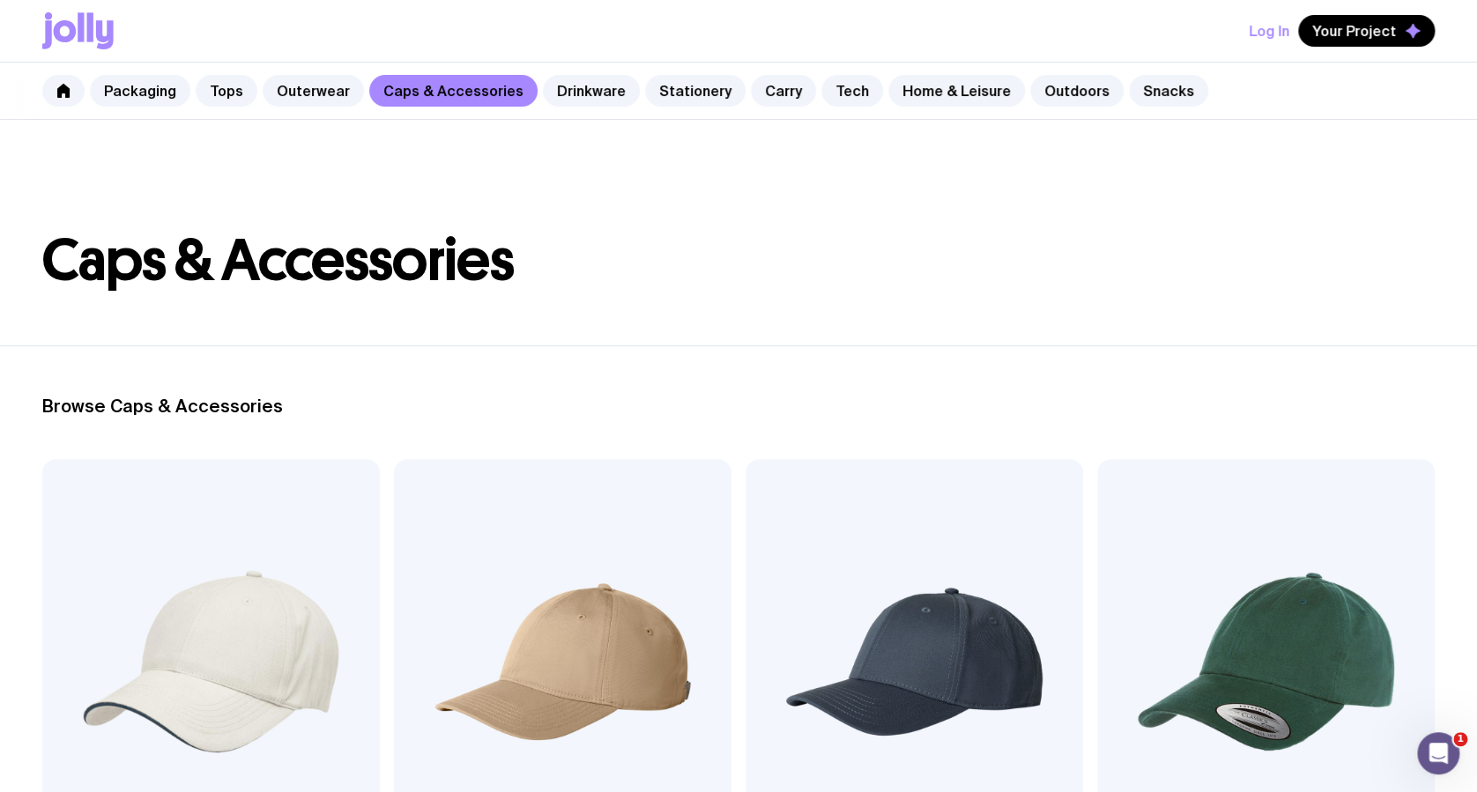
click at [329, 87] on link "Outerwear" at bounding box center [313, 91] width 101 height 32
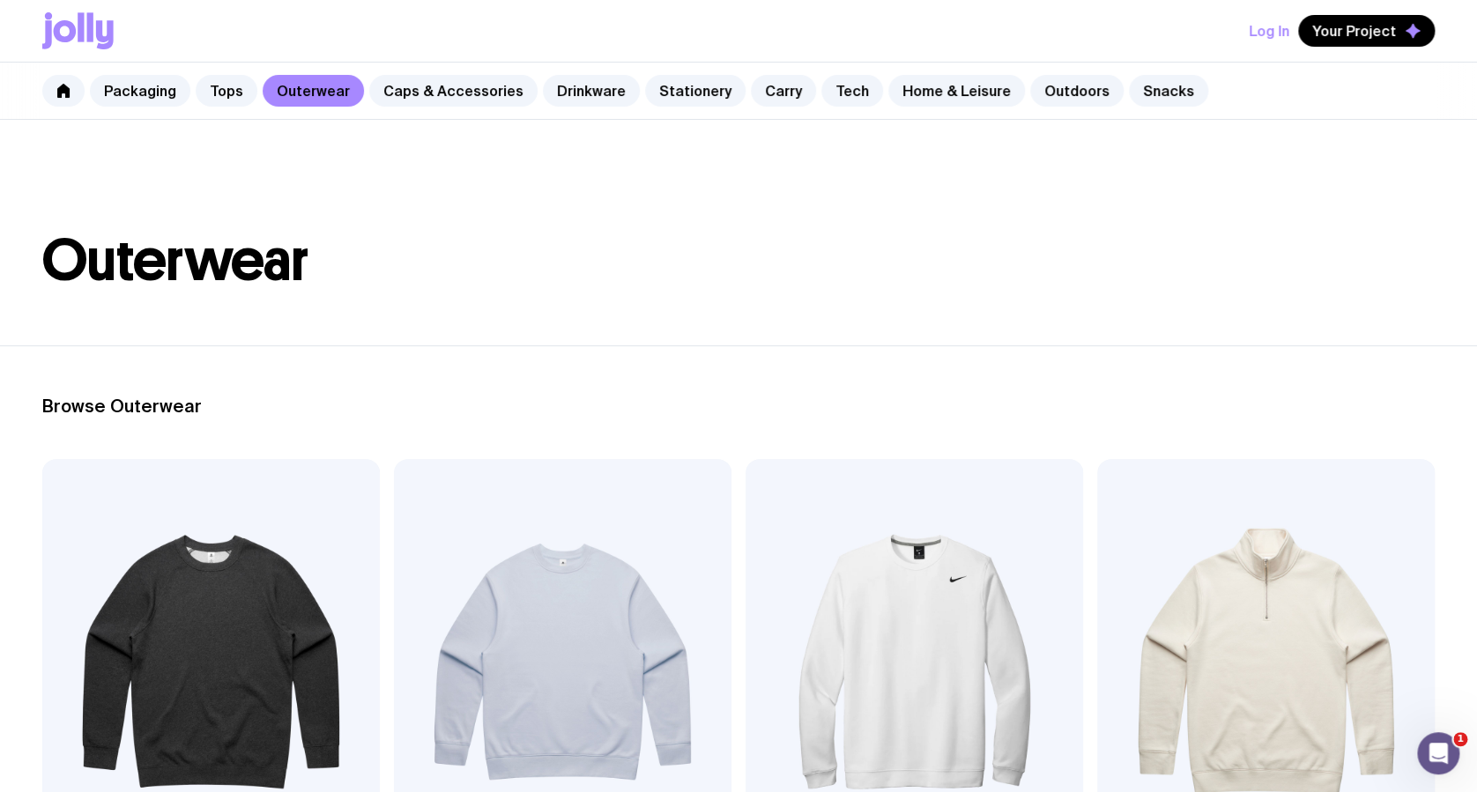
click at [679, 100] on link "Stationery" at bounding box center [695, 91] width 100 height 32
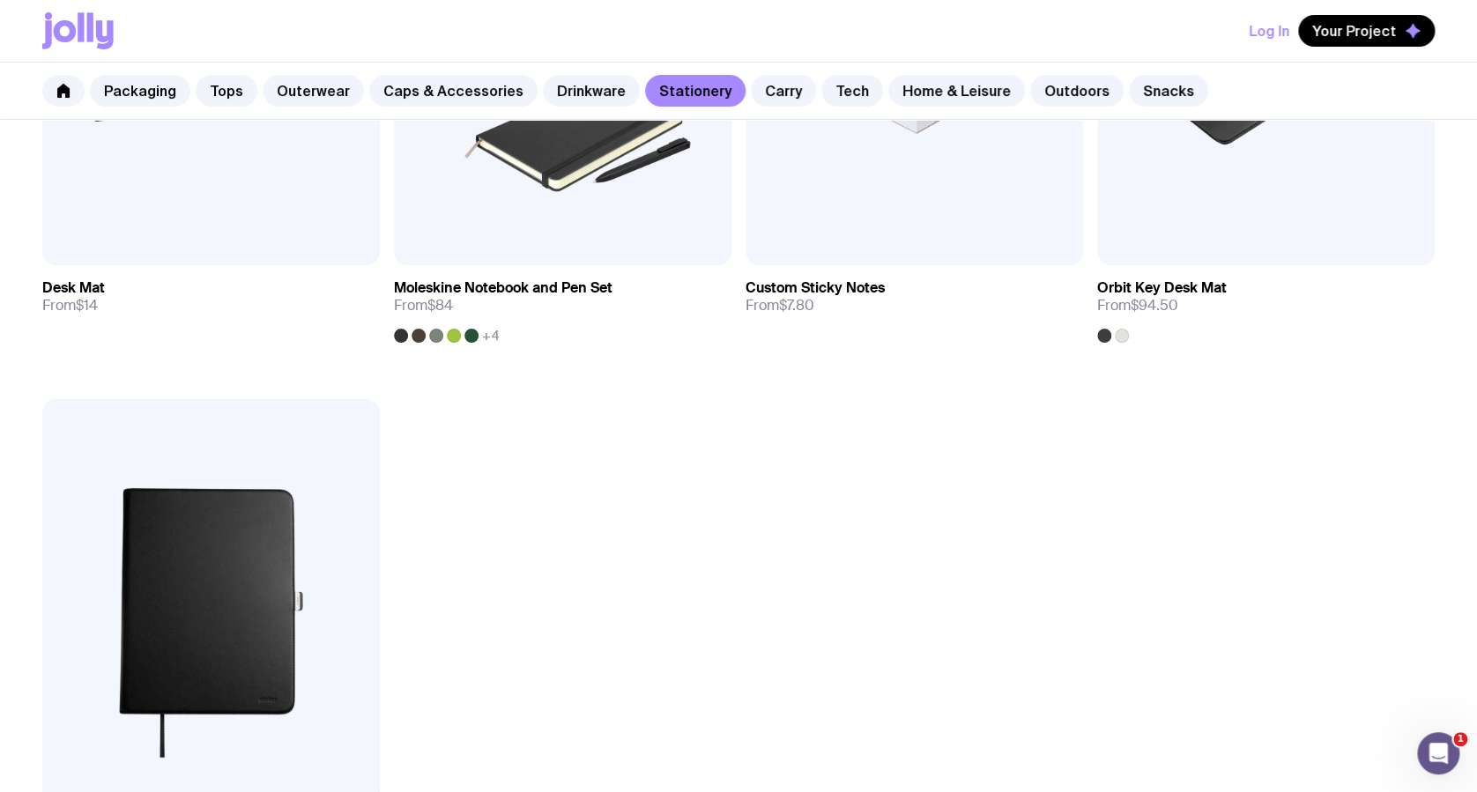
scroll to position [3407, 0]
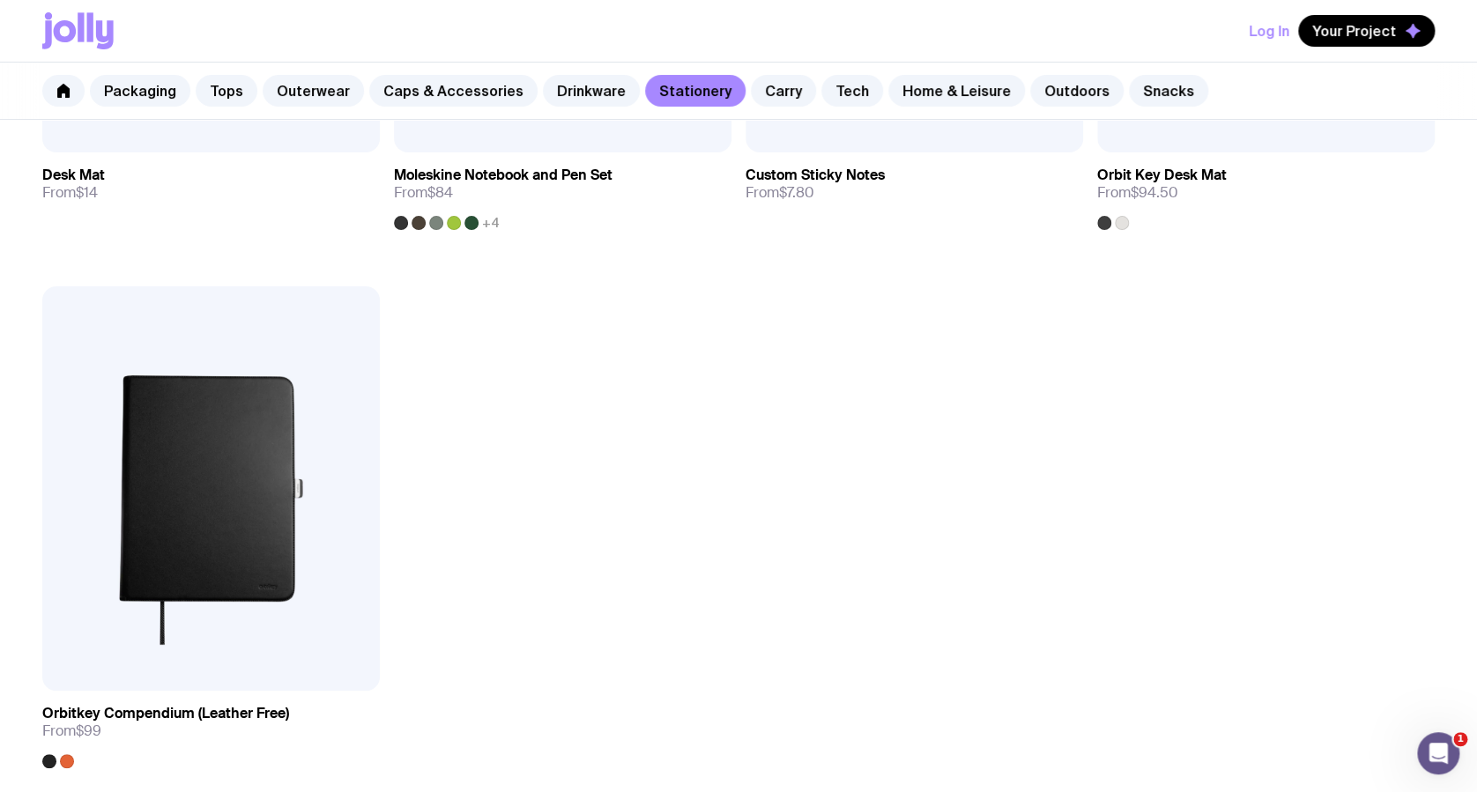
click at [777, 95] on link "Carry" at bounding box center [783, 91] width 65 height 32
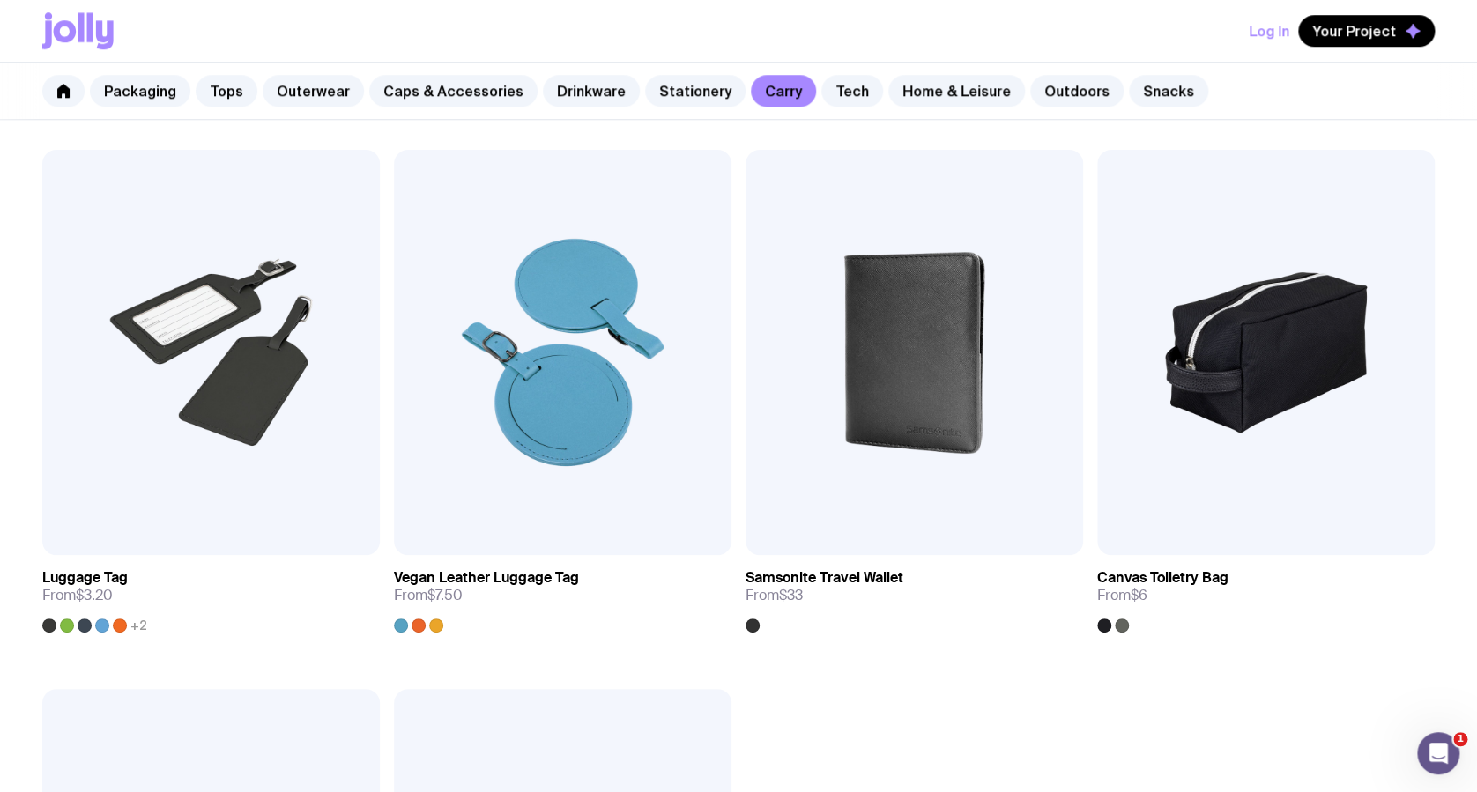
scroll to position [3995, 0]
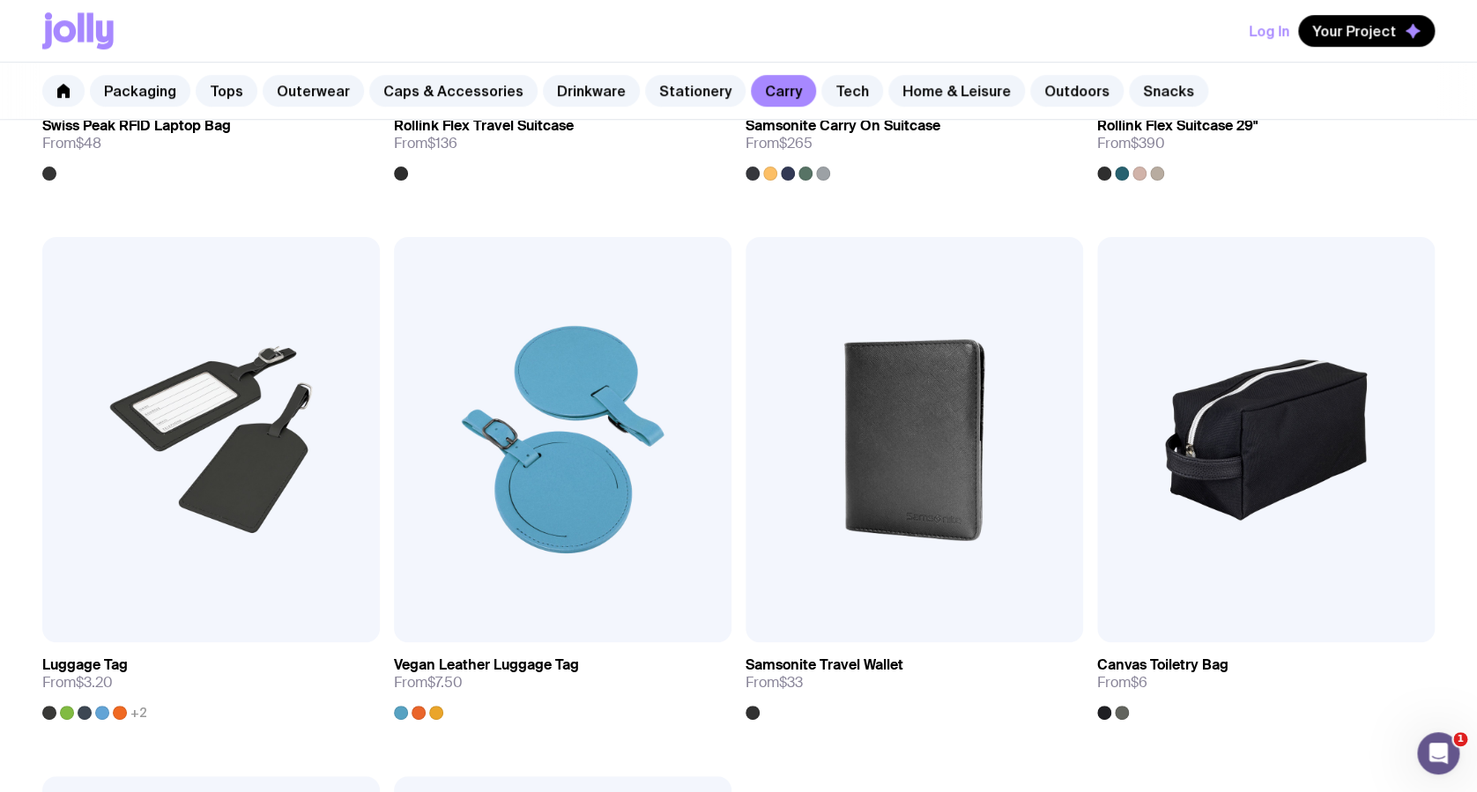
click at [835, 92] on link "Tech" at bounding box center [852, 91] width 62 height 32
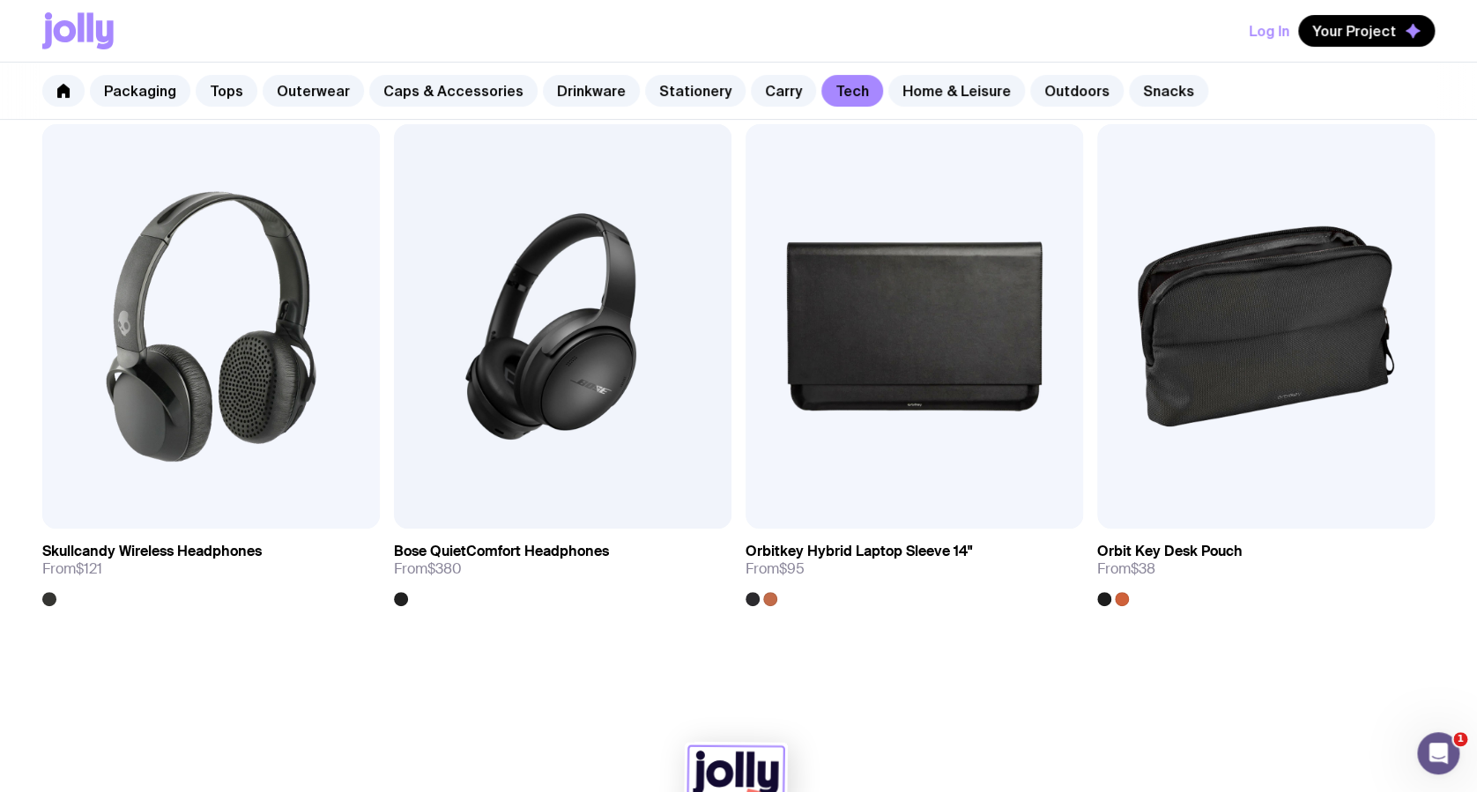
scroll to position [3446, 0]
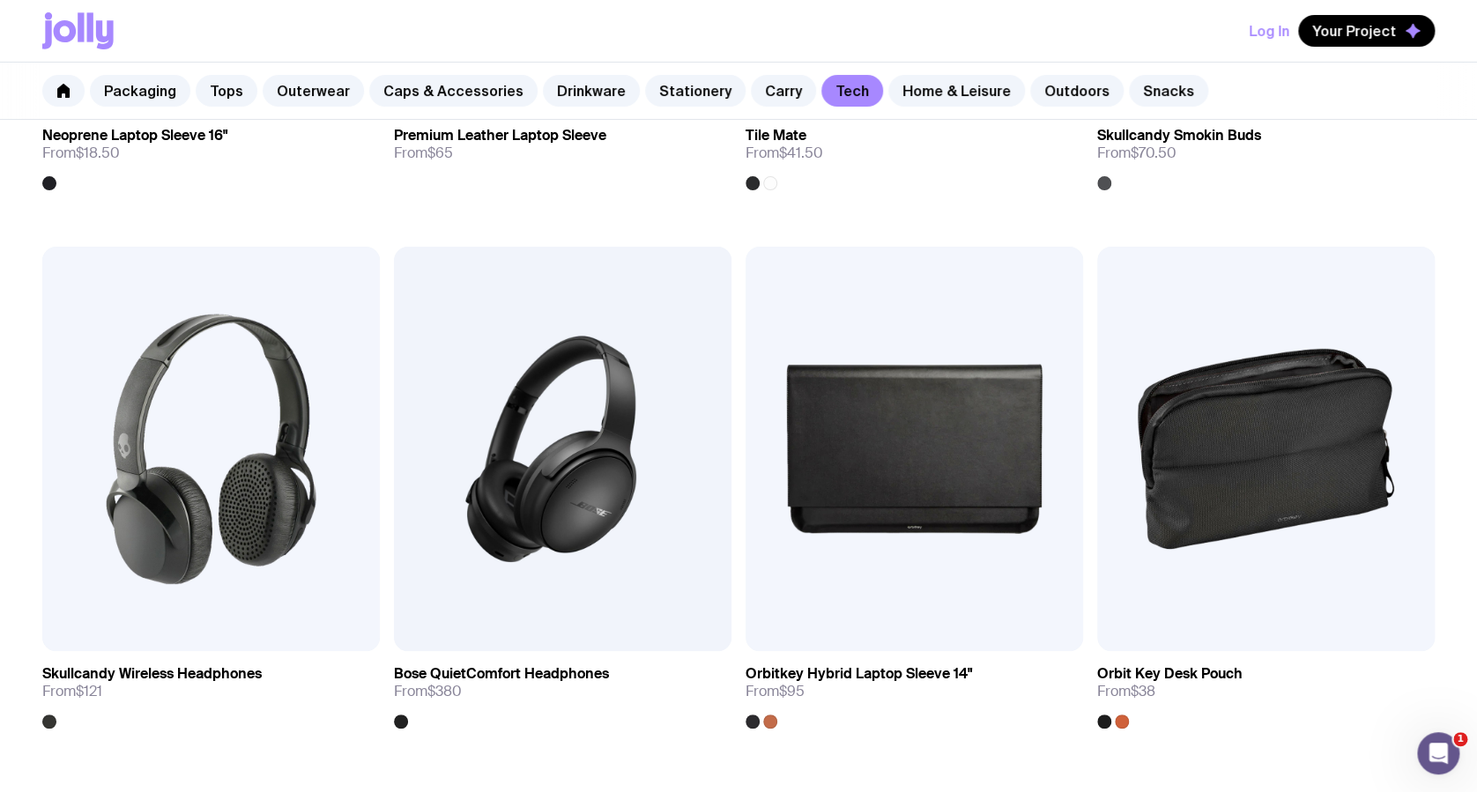
click at [909, 106] on div "Packaging Tops Outerwear Caps & Accessories Drinkware Stationery Carry Tech Hom…" at bounding box center [738, 91] width 1477 height 57
